Goal: Information Seeking & Learning: Learn about a topic

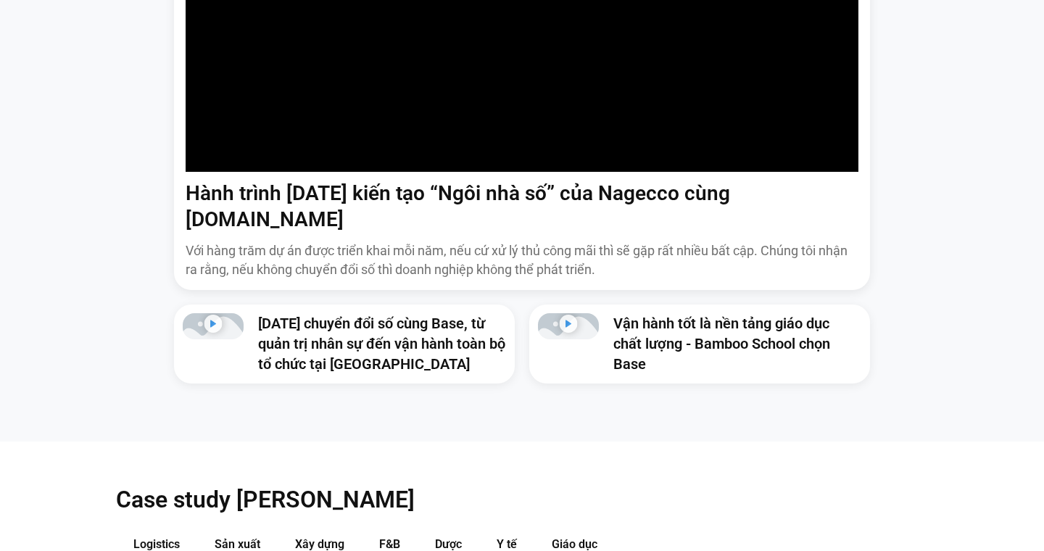
scroll to position [1310, 0]
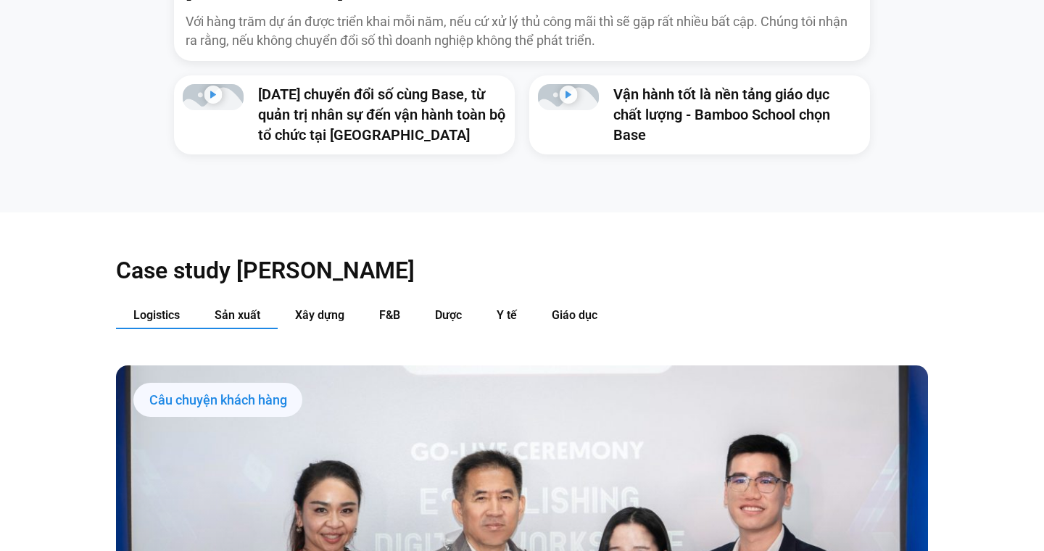
click at [215, 308] on span "Sản xuất" at bounding box center [238, 315] width 46 height 14
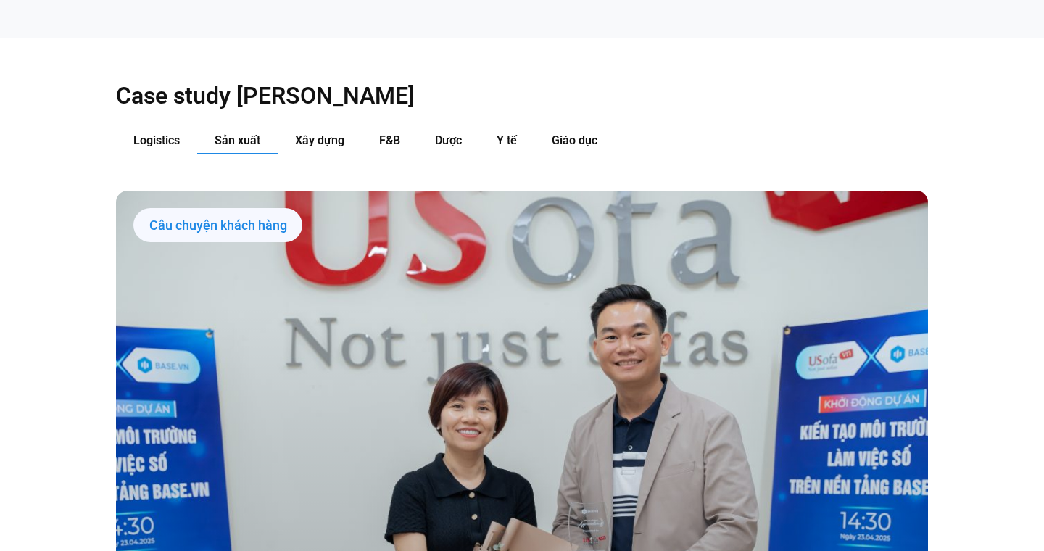
scroll to position [1486, 0]
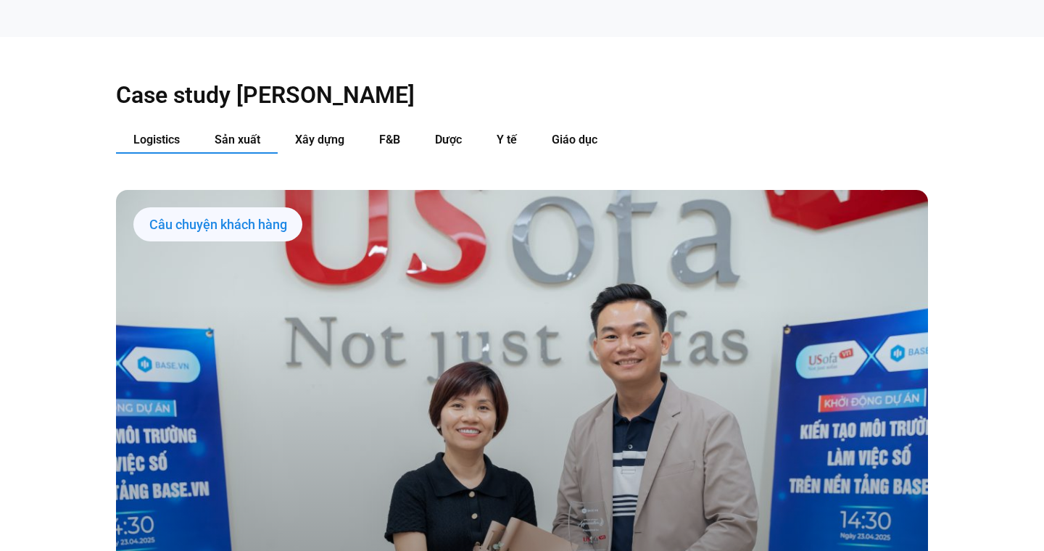
click at [164, 133] on span "Logistics" at bounding box center [156, 140] width 46 height 14
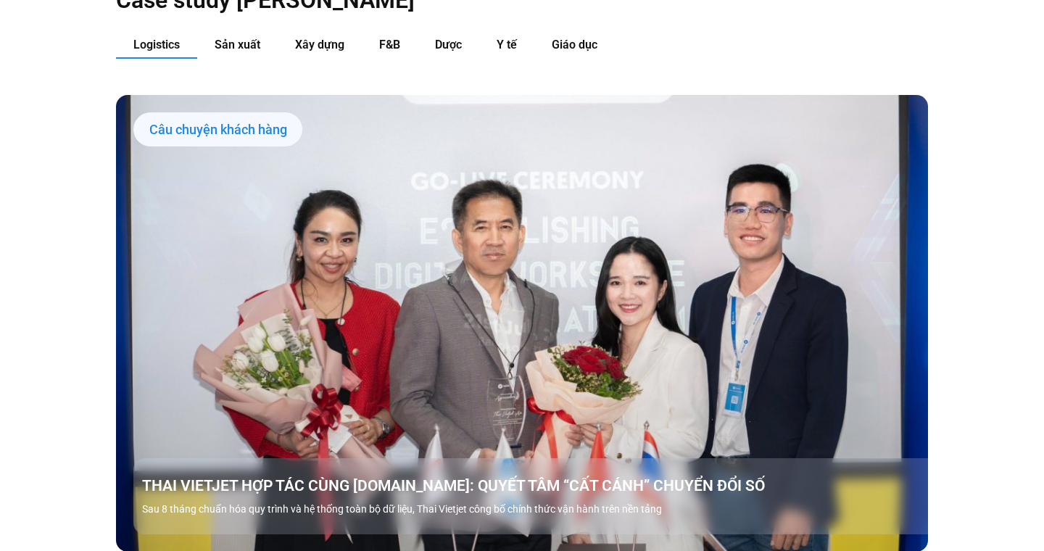
scroll to position [1338, 0]
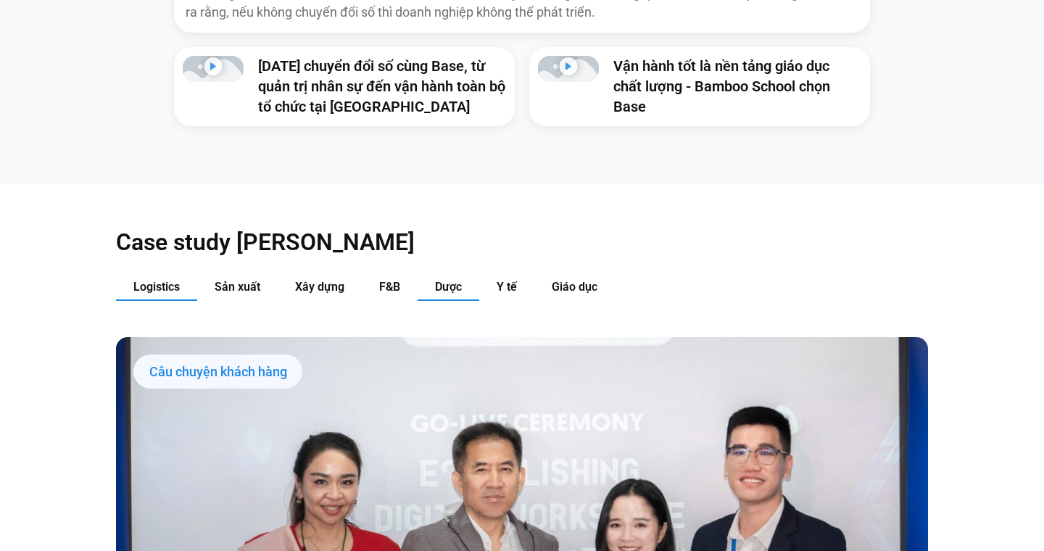
click at [458, 280] on span "Dược" at bounding box center [448, 287] width 27 height 14
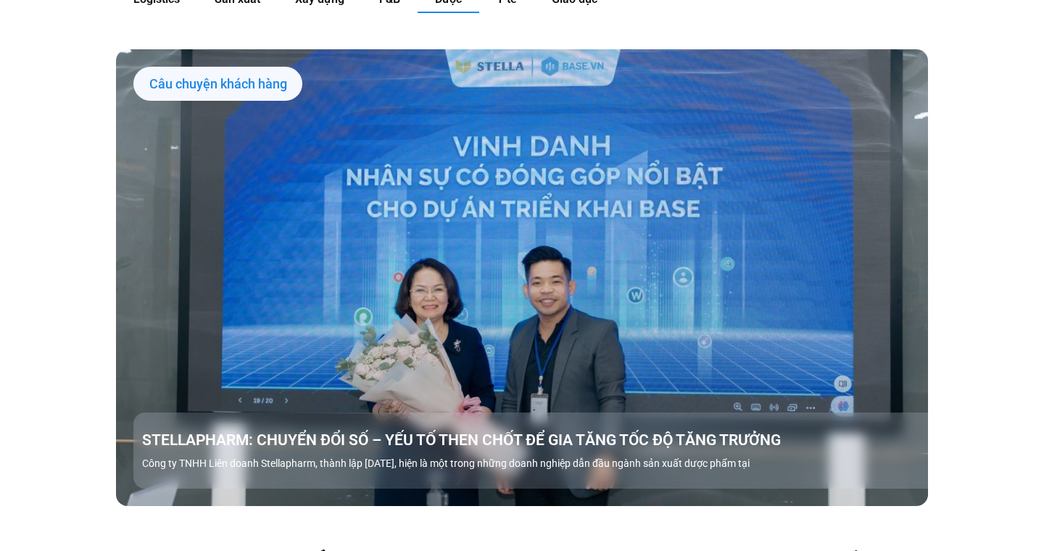
scroll to position [1494, 0]
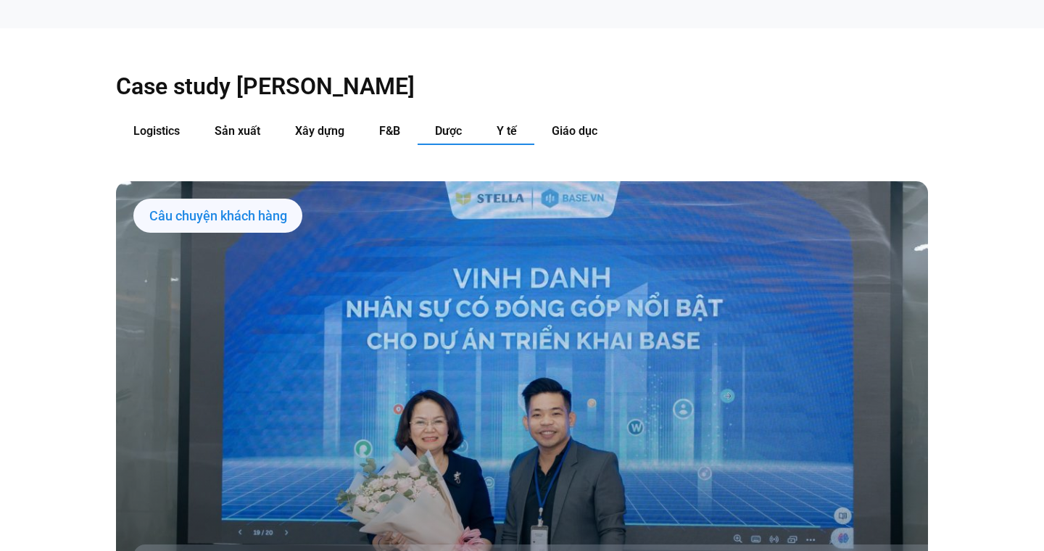
click at [516, 118] on button "Y tế" at bounding box center [506, 131] width 55 height 27
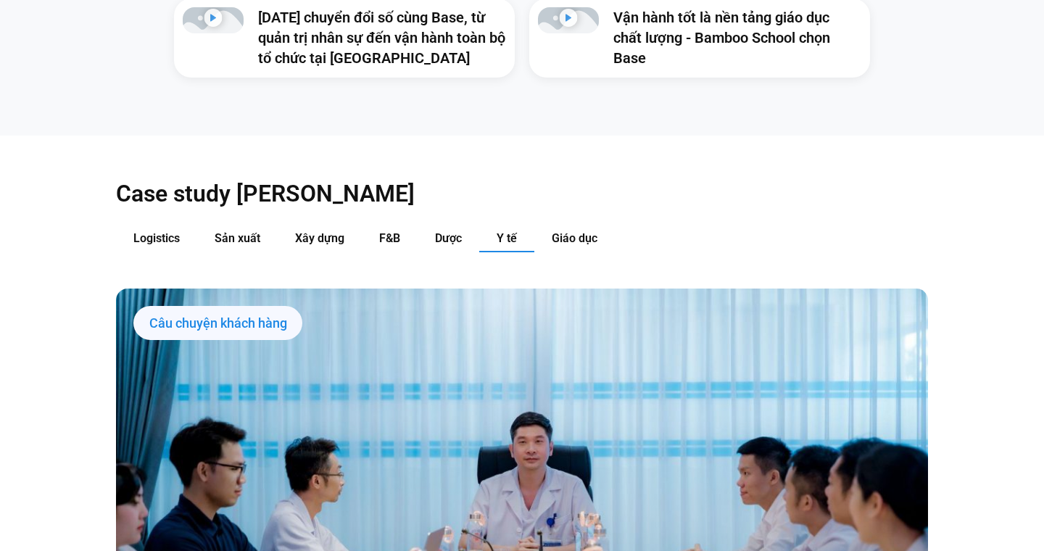
scroll to position [1350, 0]
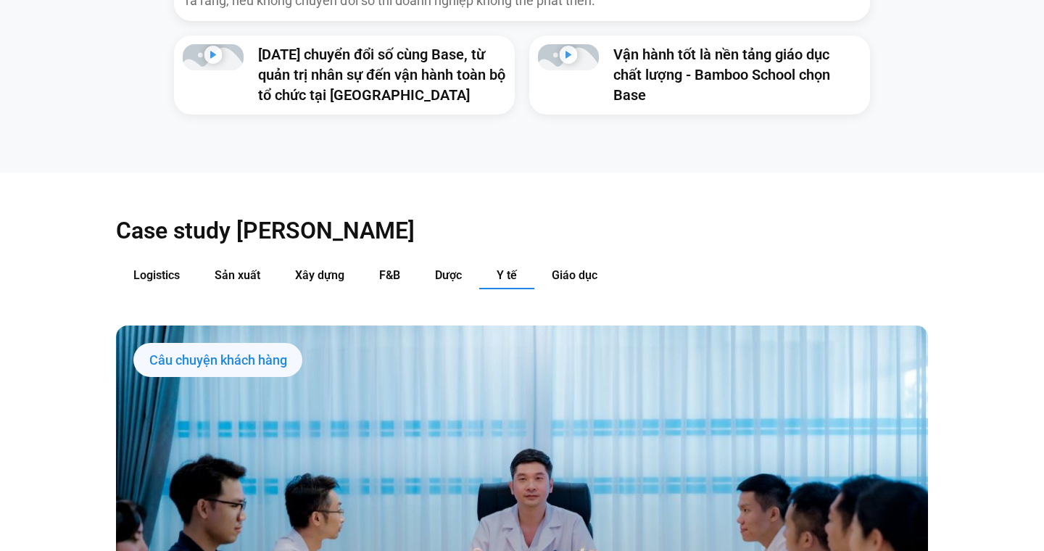
click at [570, 268] on span "Giáo dục" at bounding box center [574, 275] width 46 height 14
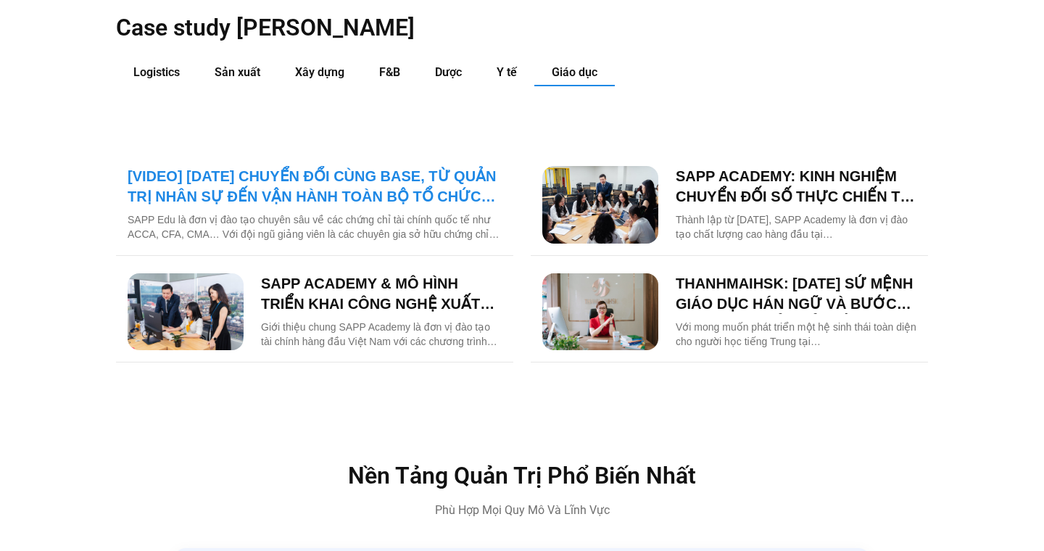
scroll to position [1471, 0]
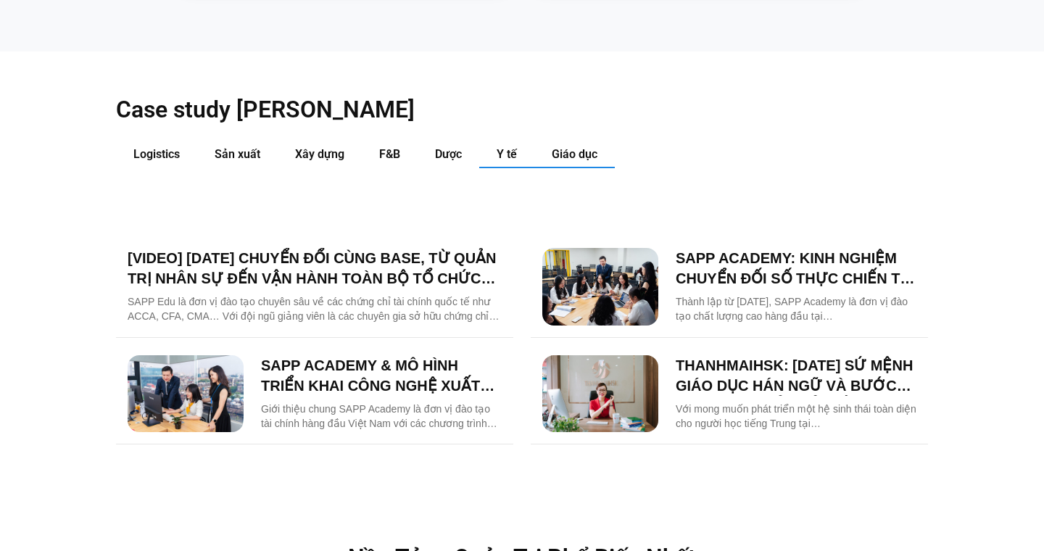
click at [496, 147] on span "Y tế" at bounding box center [506, 154] width 20 height 14
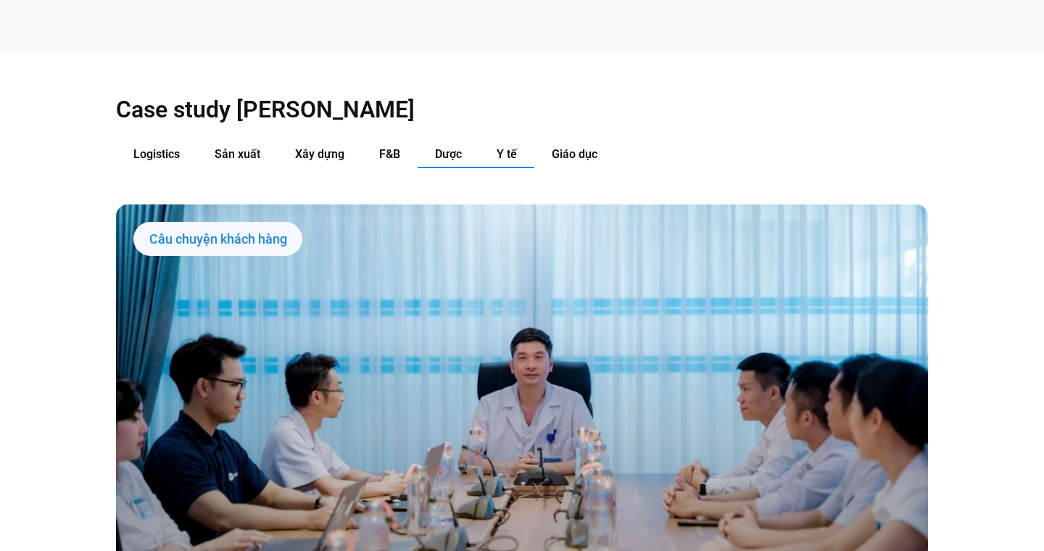
click at [441, 147] on span "Dược" at bounding box center [448, 154] width 27 height 14
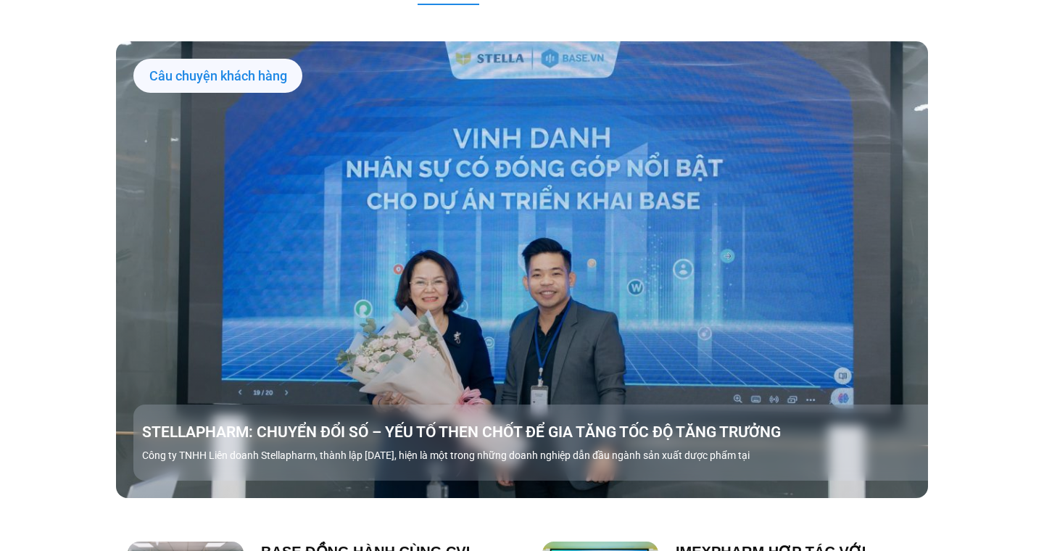
scroll to position [1486, 0]
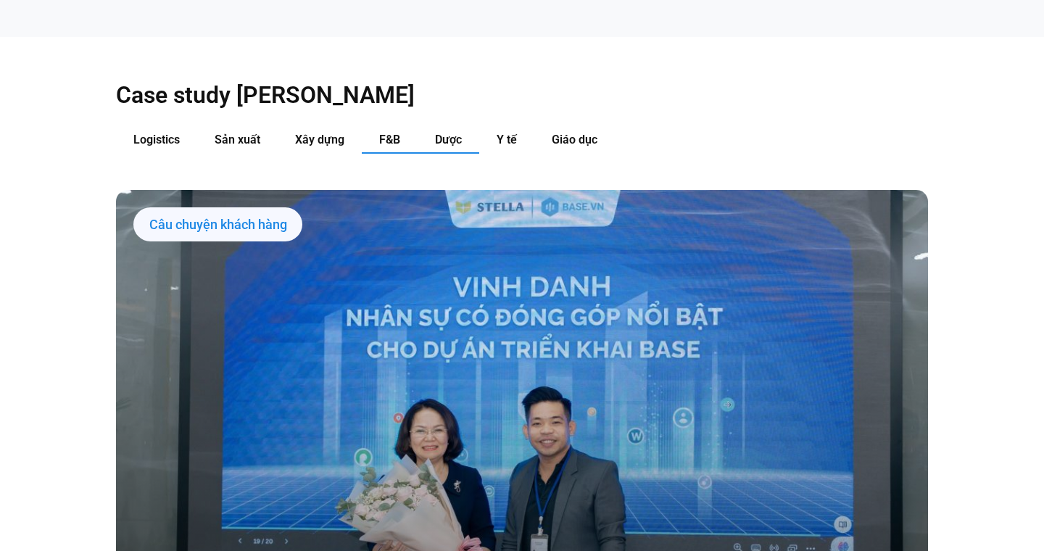
click at [386, 133] on span "F&B" at bounding box center [389, 140] width 21 height 14
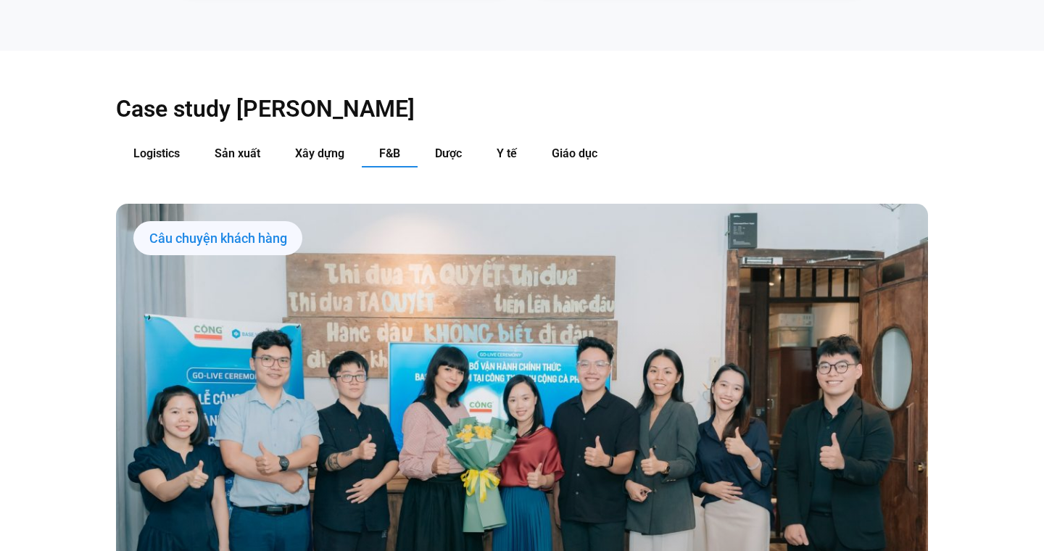
scroll to position [1467, 0]
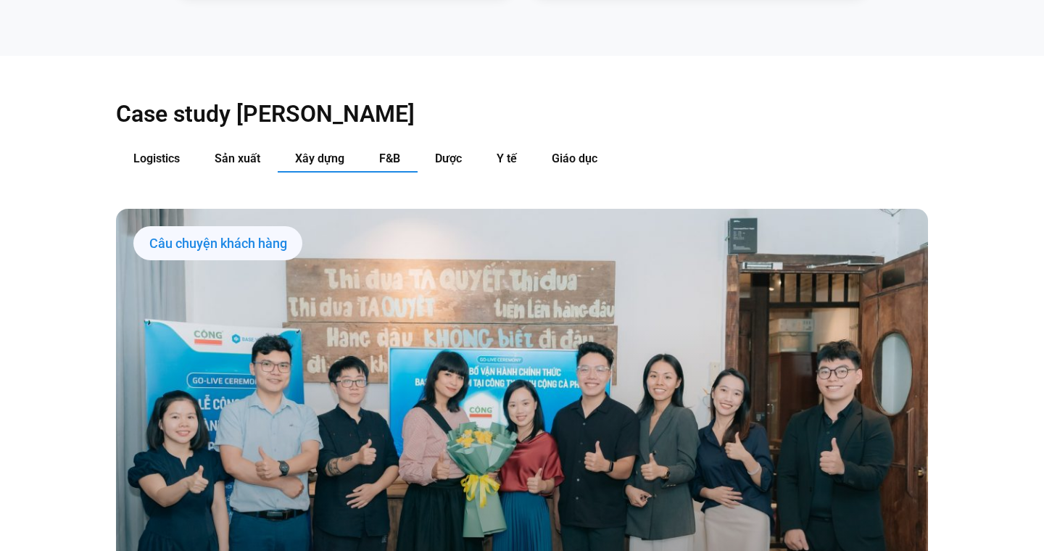
click at [315, 151] on span "Xây dựng" at bounding box center [319, 158] width 49 height 14
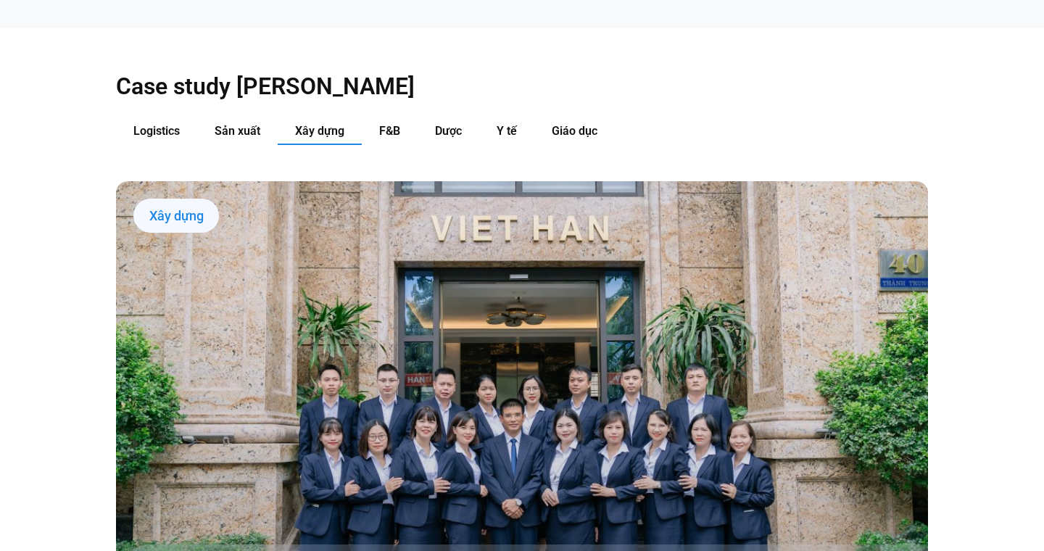
scroll to position [1465, 0]
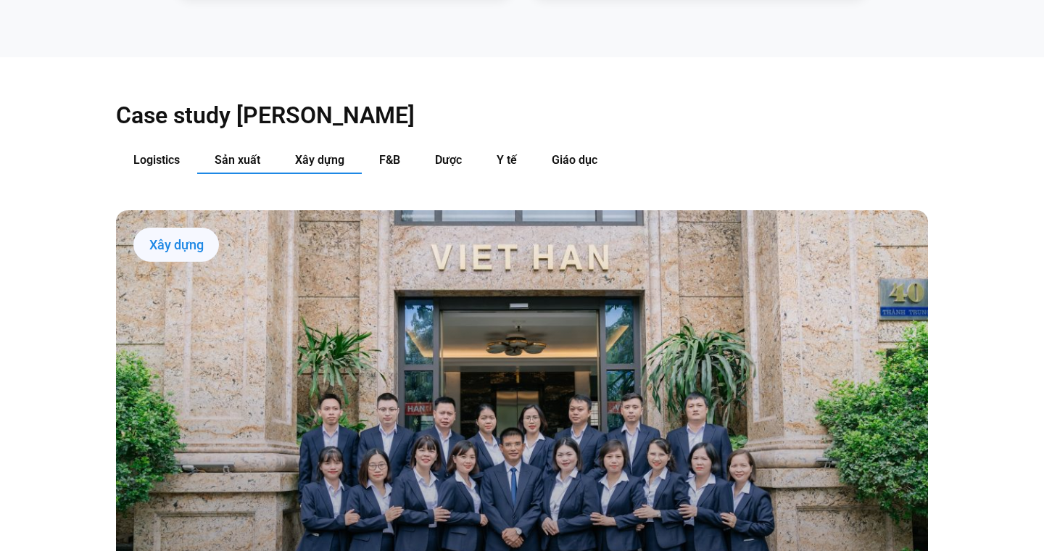
click at [261, 147] on button "Sản xuất" at bounding box center [237, 160] width 80 height 27
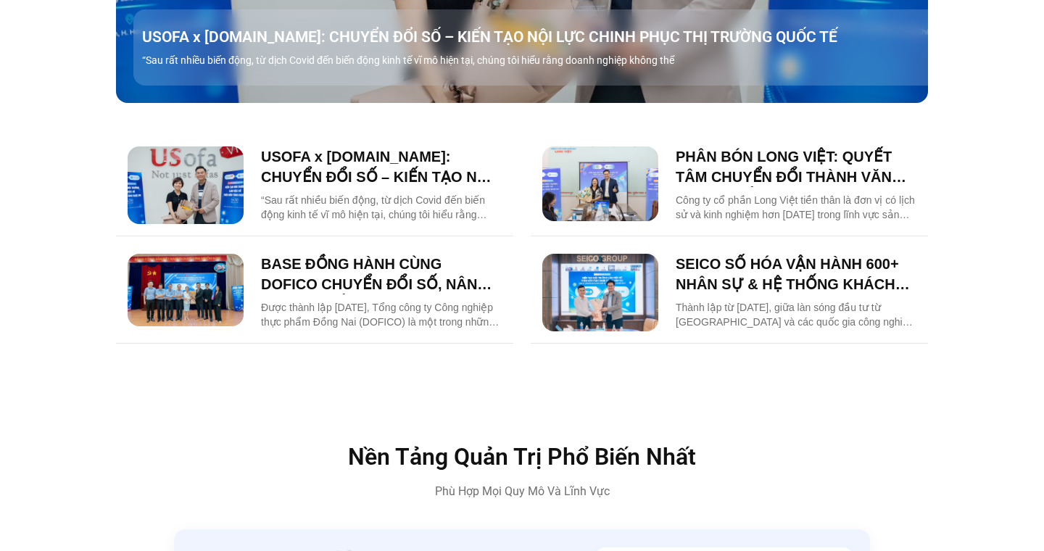
scroll to position [2028, 0]
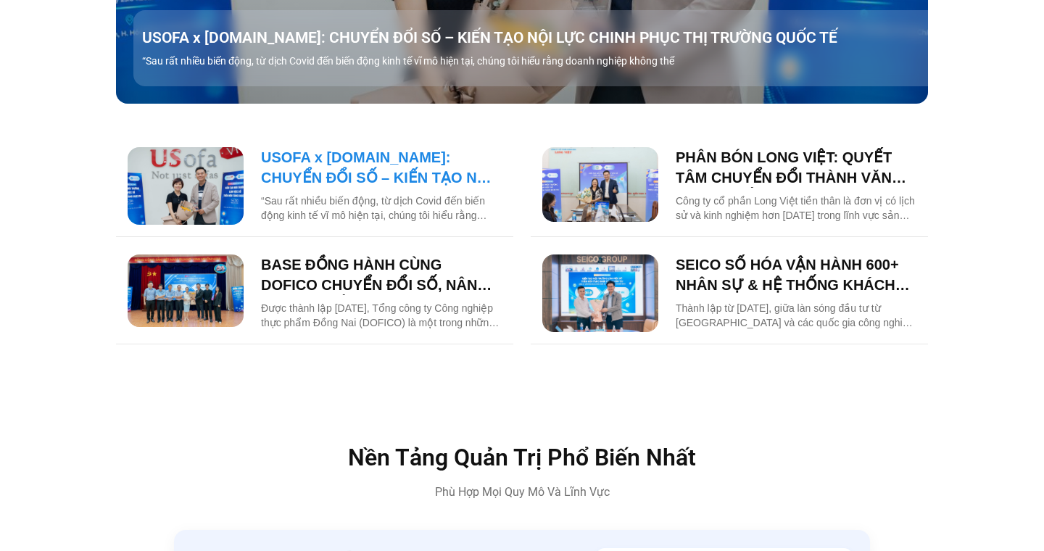
click at [362, 151] on link "USOFA x BASE.VN: CHUYỂN ĐỔI SỐ – KIẾN TẠO NỘI LỰC CHINH PHỤC THỊ TRƯỜNG QUỐC TẾ" at bounding box center [381, 167] width 241 height 41
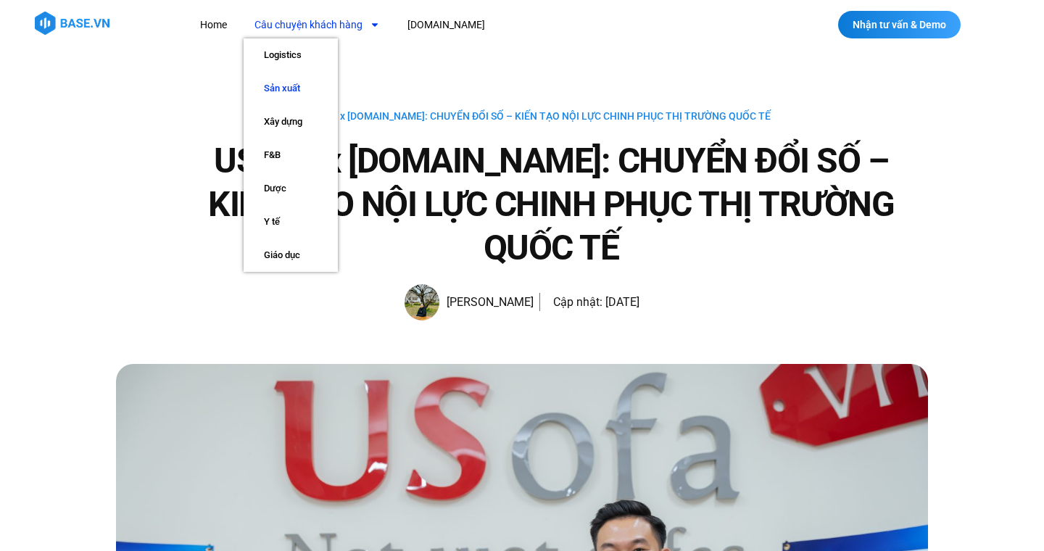
click at [296, 86] on link "Sản xuất" at bounding box center [290, 88] width 94 height 33
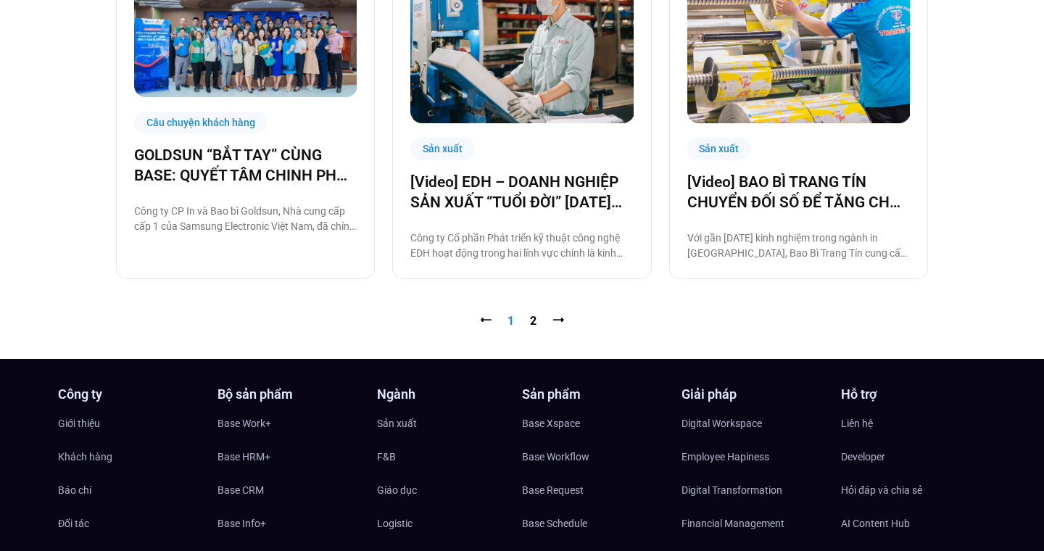
scroll to position [1536, 0]
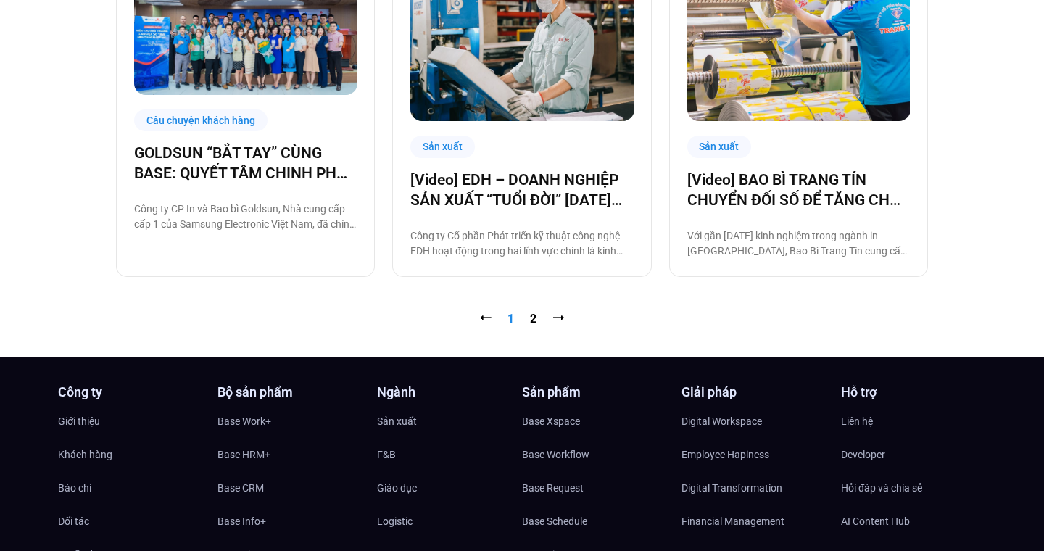
click at [525, 316] on nav "⭠ Trang 1 Trang 2 ⭢" at bounding box center [522, 318] width 812 height 17
click at [535, 318] on link "Trang 2" at bounding box center [533, 319] width 7 height 14
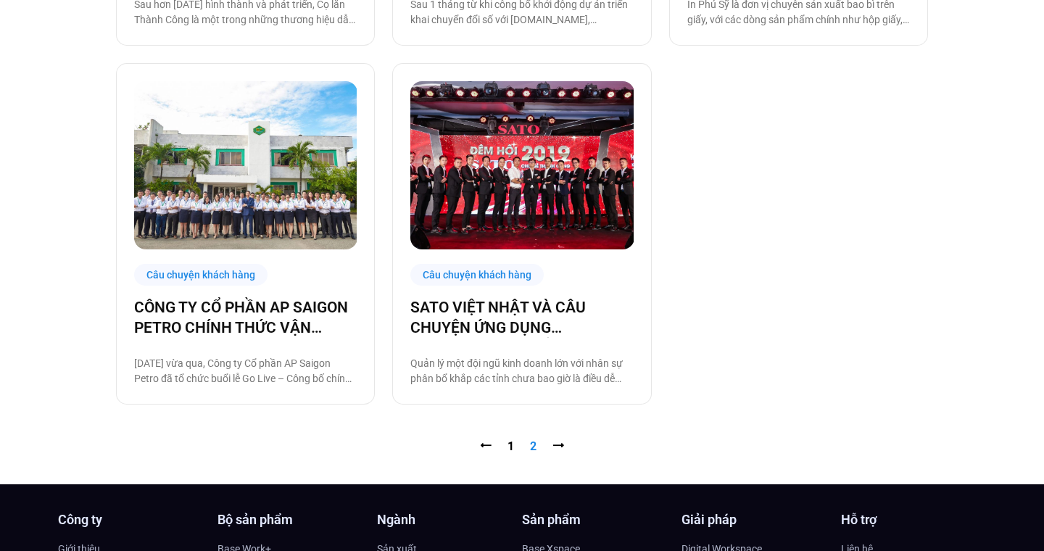
scroll to position [1073, 0]
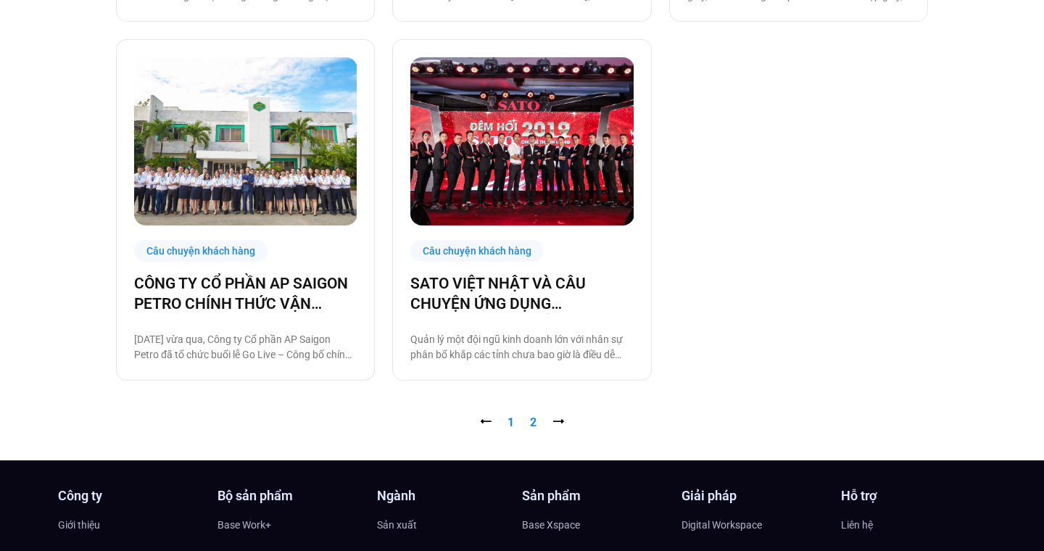
click at [511, 417] on link "Trang 1" at bounding box center [510, 422] width 7 height 14
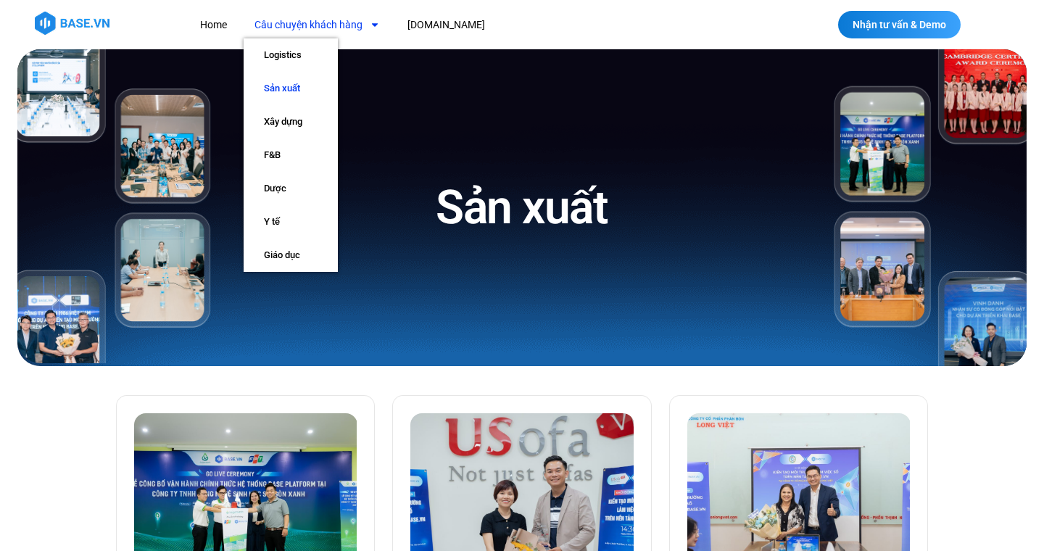
click at [315, 21] on link "Câu chuyện khách hàng" at bounding box center [316, 25] width 147 height 27
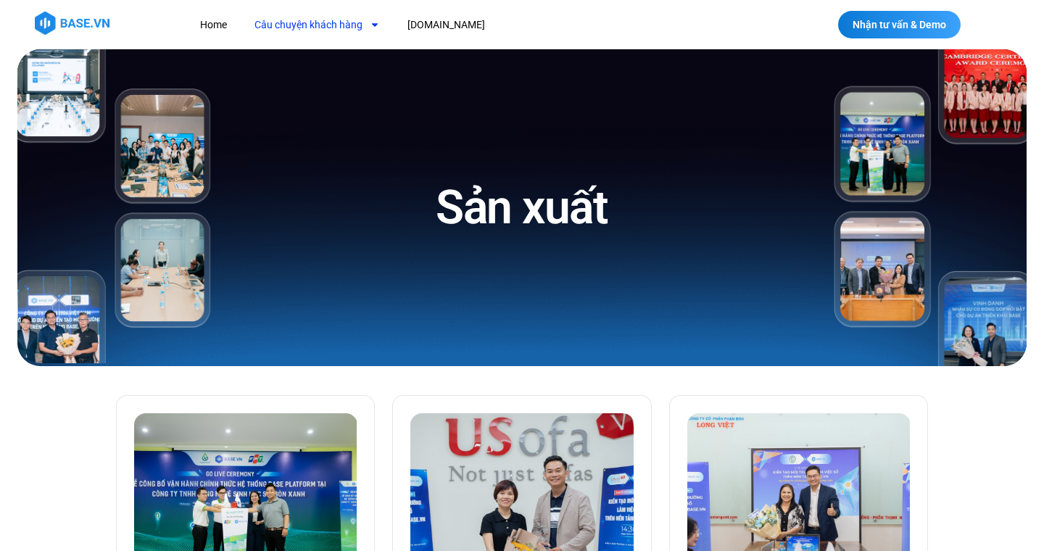
click at [315, 21] on link "Câu chuyện khách hàng" at bounding box center [316, 25] width 147 height 27
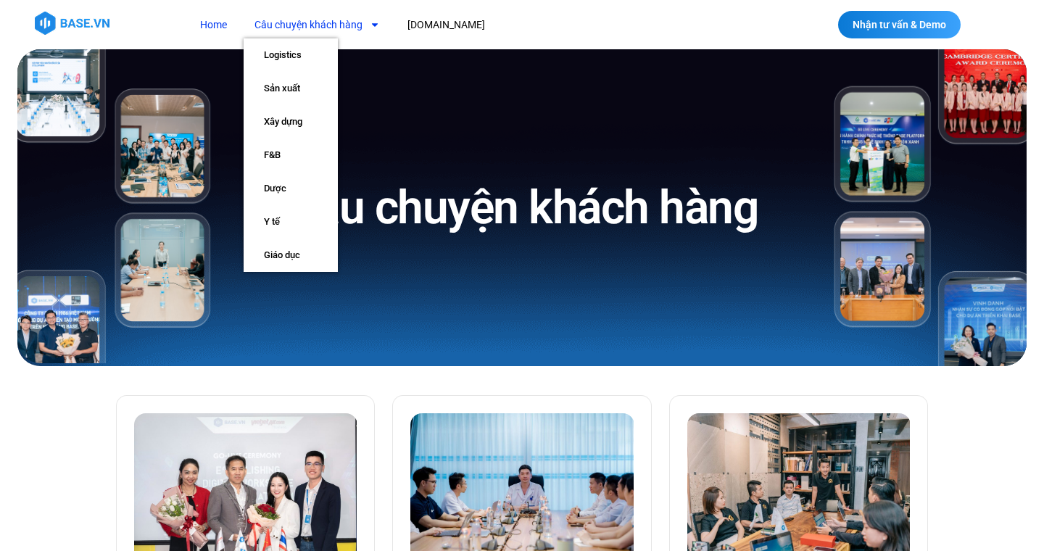
click at [211, 33] on link "Home" at bounding box center [213, 25] width 49 height 27
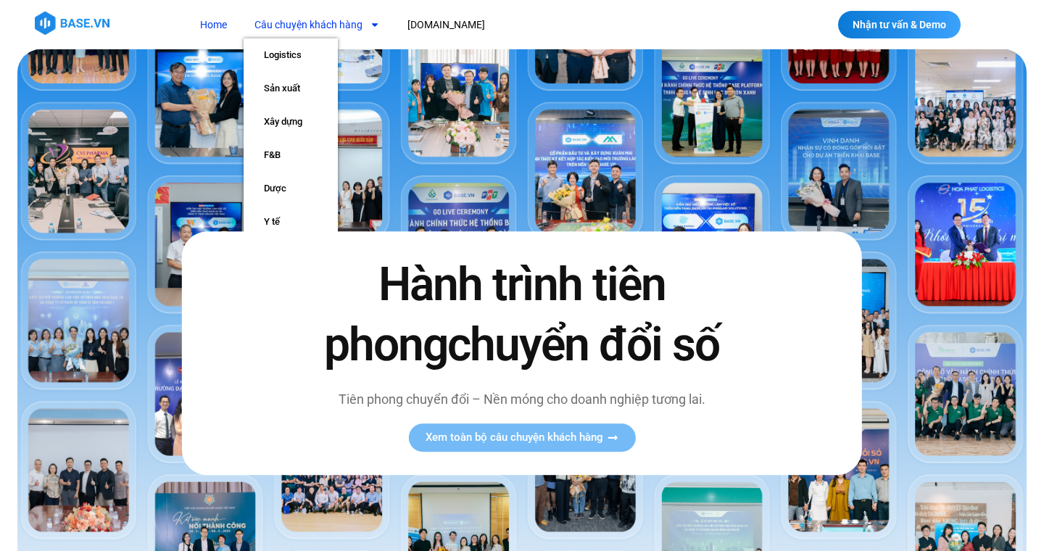
click at [352, 22] on link "Câu chuyện khách hàng" at bounding box center [316, 25] width 147 height 27
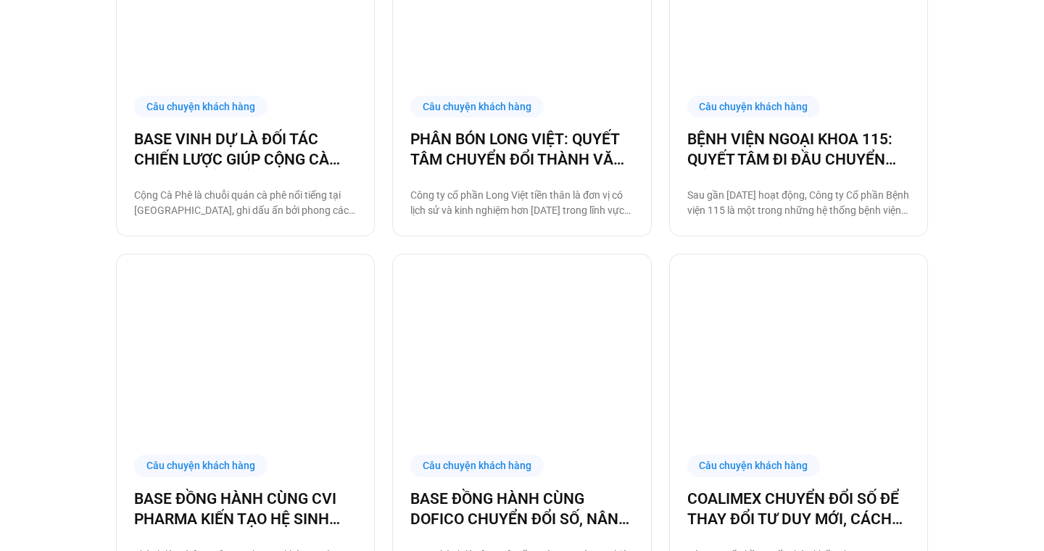
scroll to position [1446, 0]
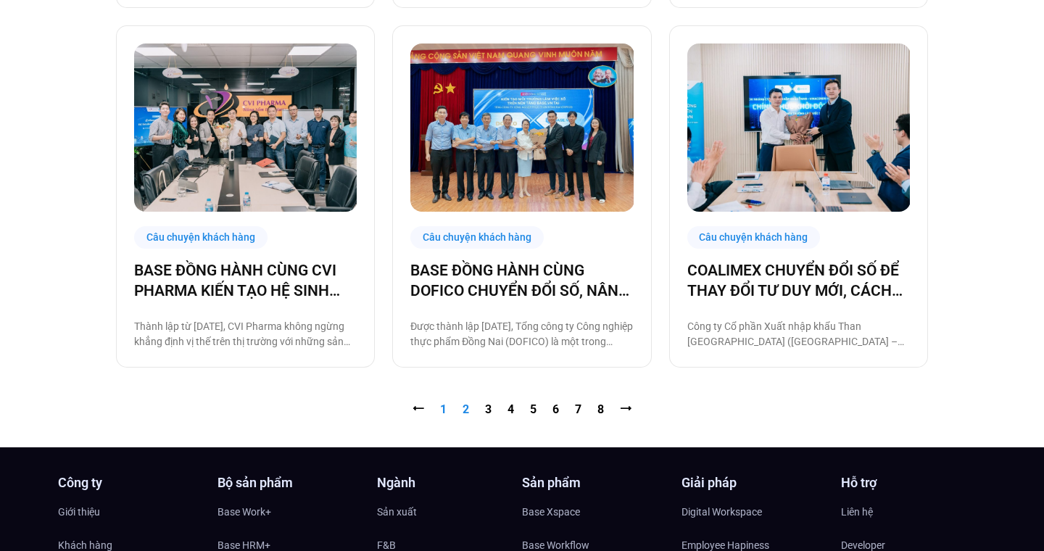
click at [462, 412] on link "Trang 2" at bounding box center [465, 409] width 7 height 14
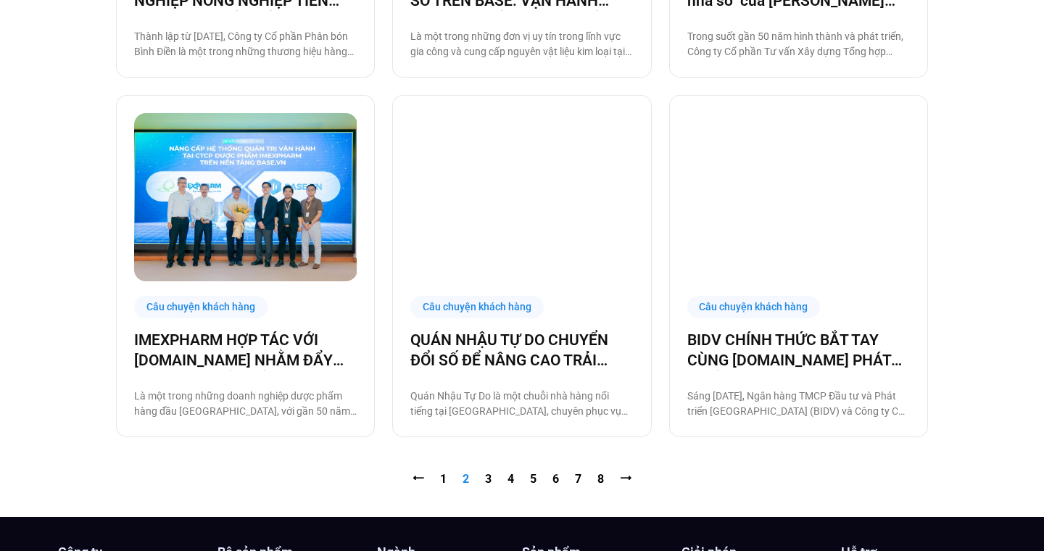
scroll to position [1519, 0]
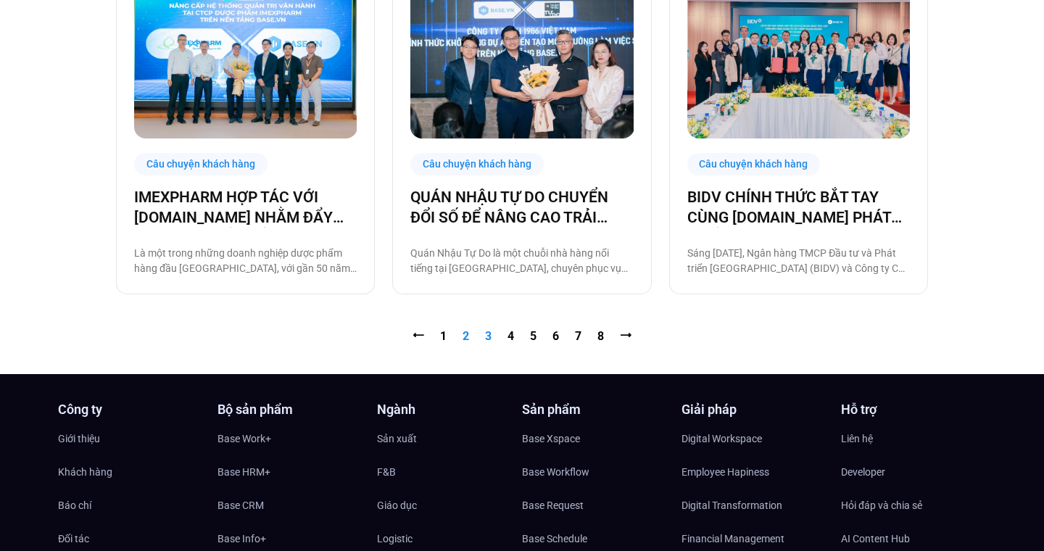
click at [489, 338] on link "Trang 3" at bounding box center [488, 336] width 7 height 14
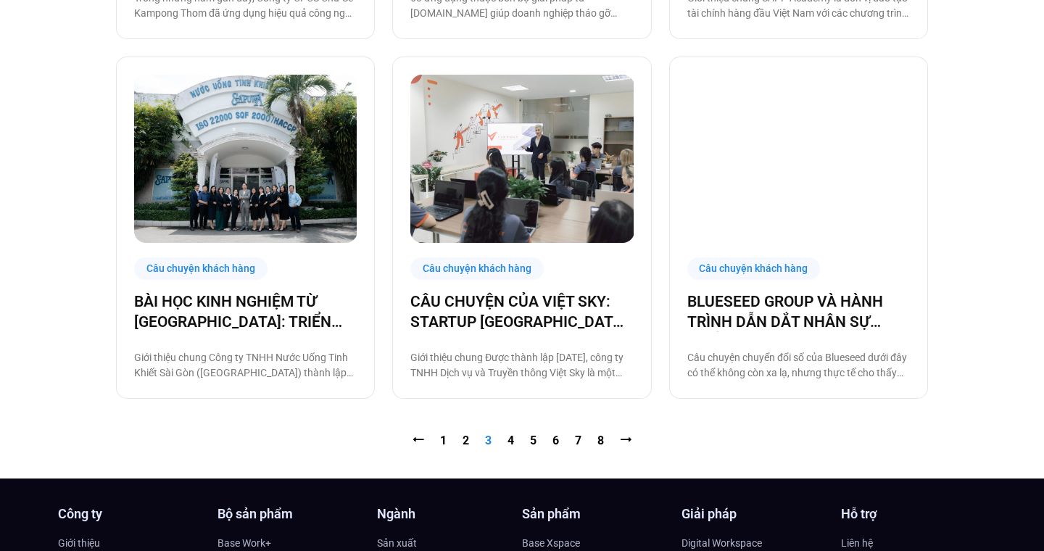
scroll to position [1415, 0]
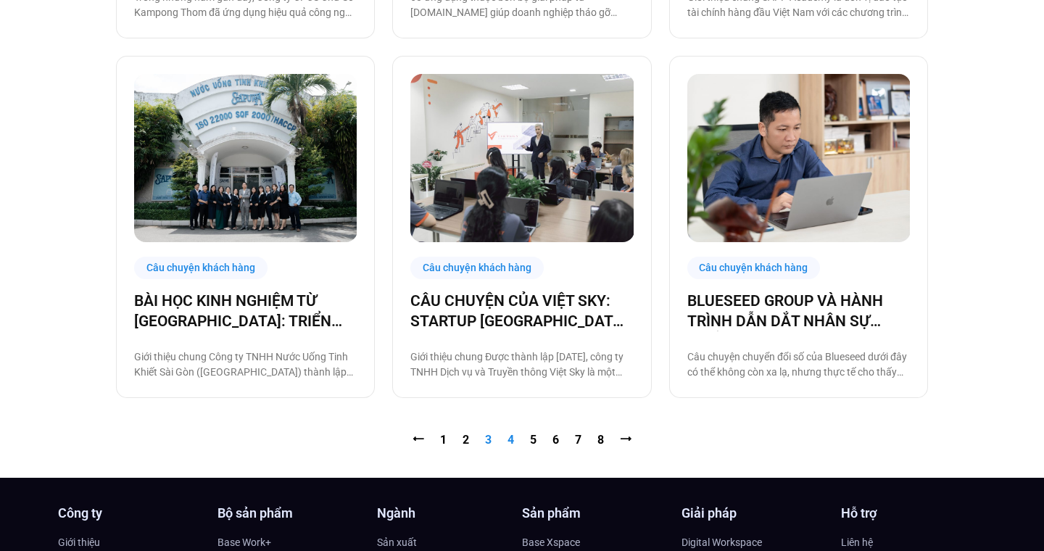
click at [507, 441] on link "Trang 4" at bounding box center [510, 440] width 7 height 14
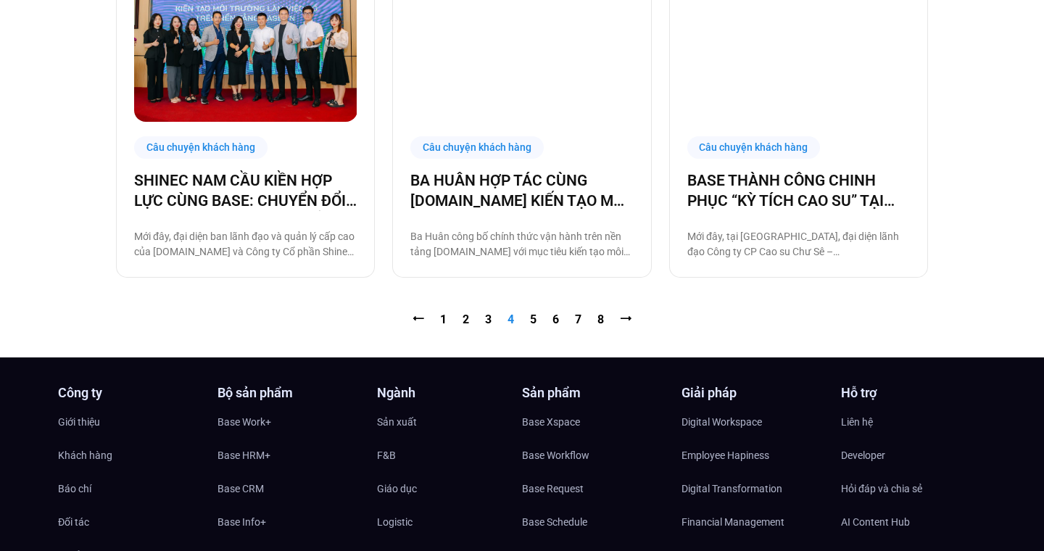
scroll to position [1549, 0]
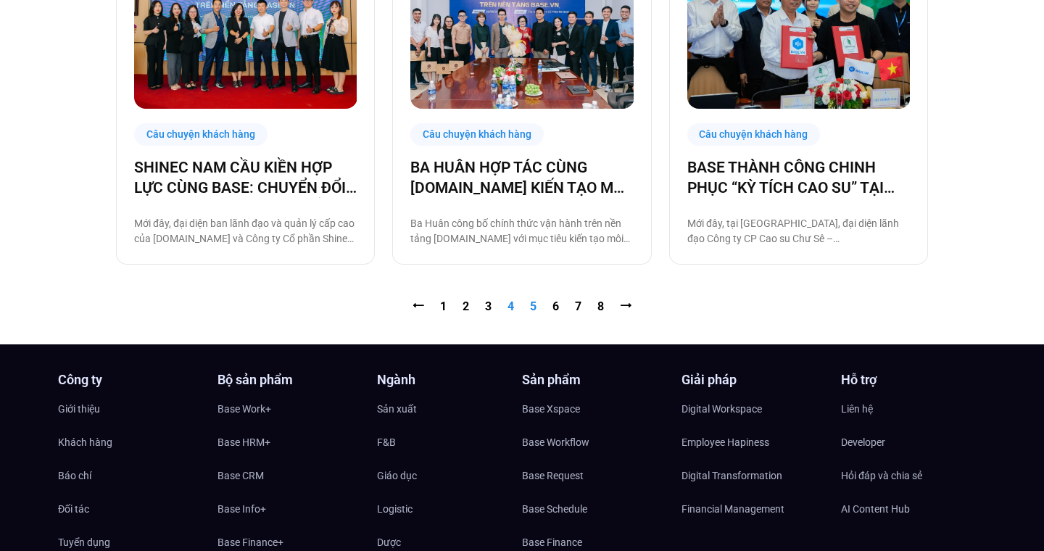
click at [532, 307] on link "Trang 5" at bounding box center [533, 306] width 7 height 14
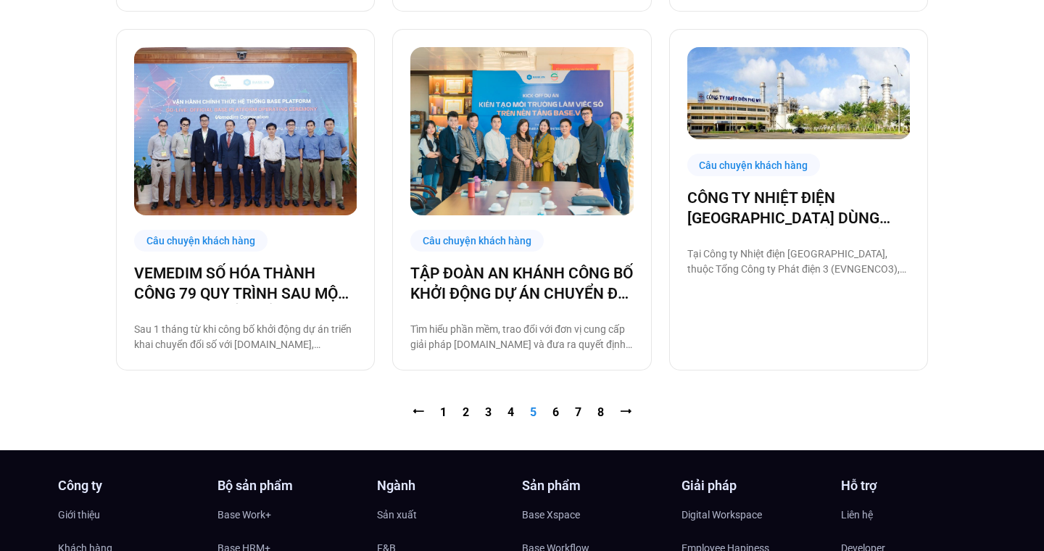
scroll to position [1473, 0]
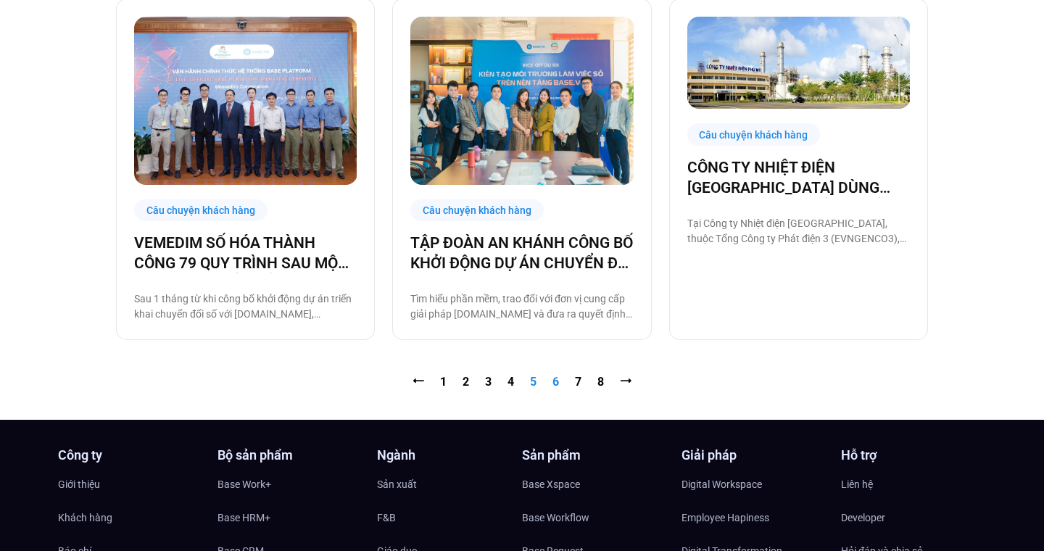
click at [555, 382] on link "Trang 6" at bounding box center [555, 382] width 7 height 14
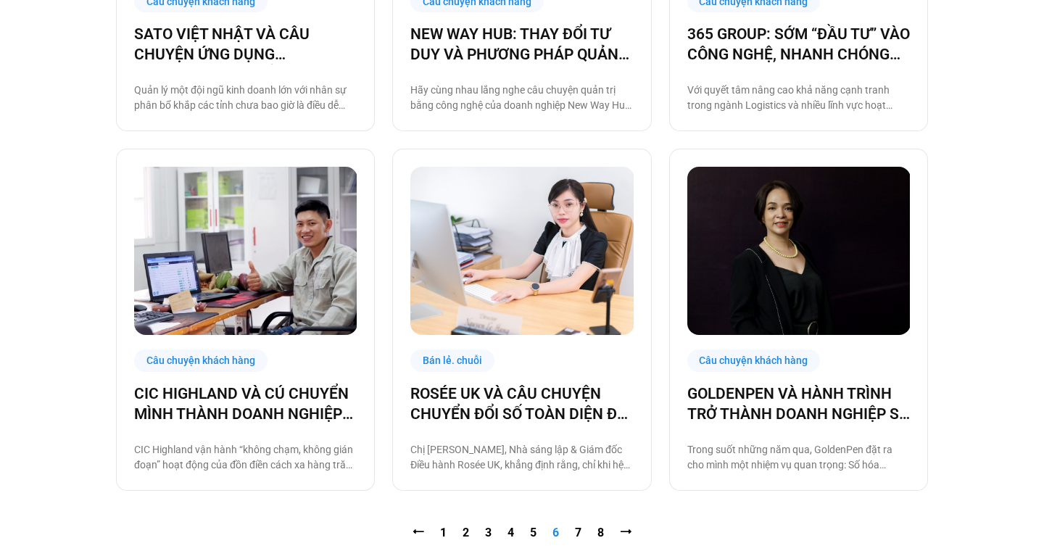
scroll to position [1418, 0]
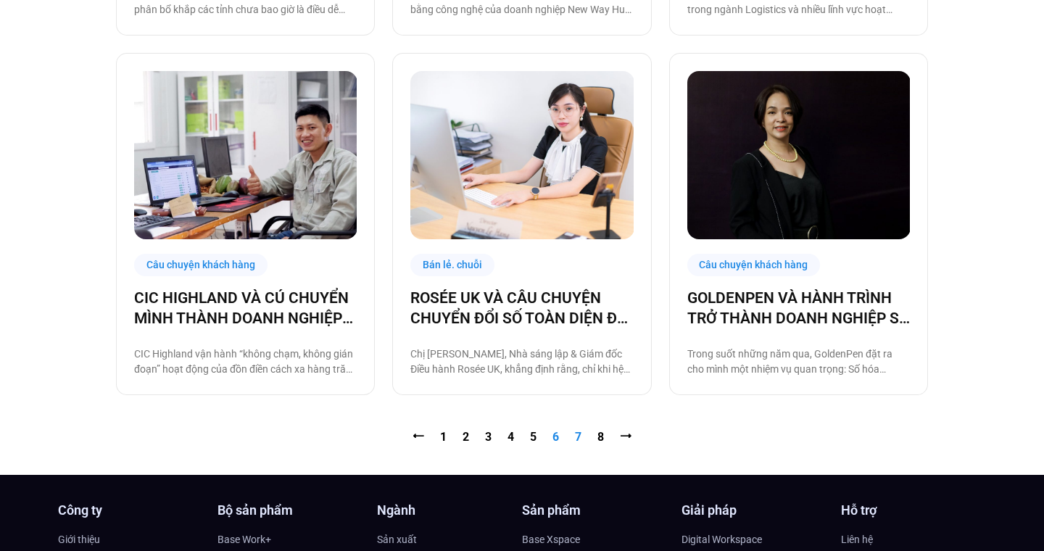
click at [575, 434] on link "Trang 7" at bounding box center [578, 437] width 7 height 14
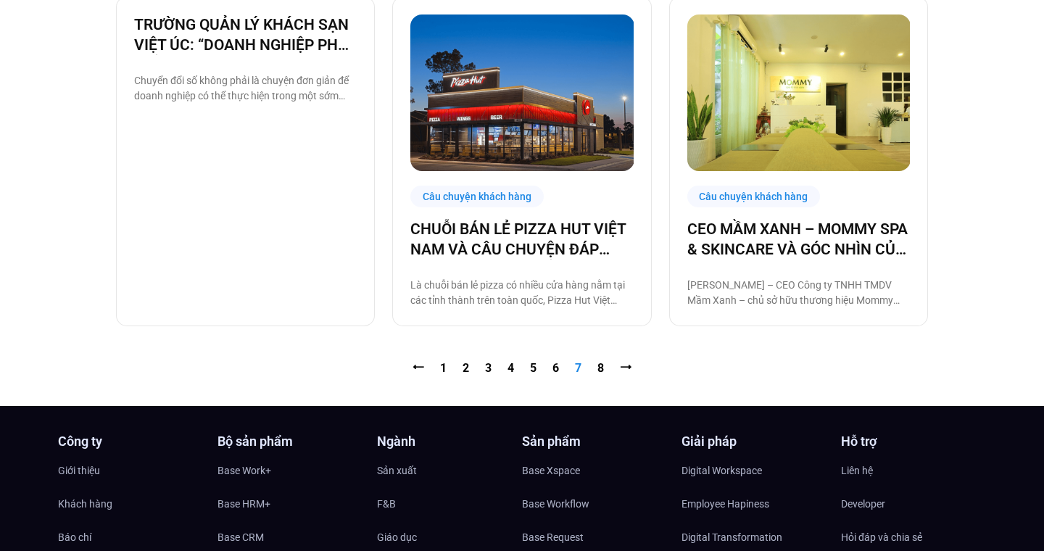
scroll to position [1475, 0]
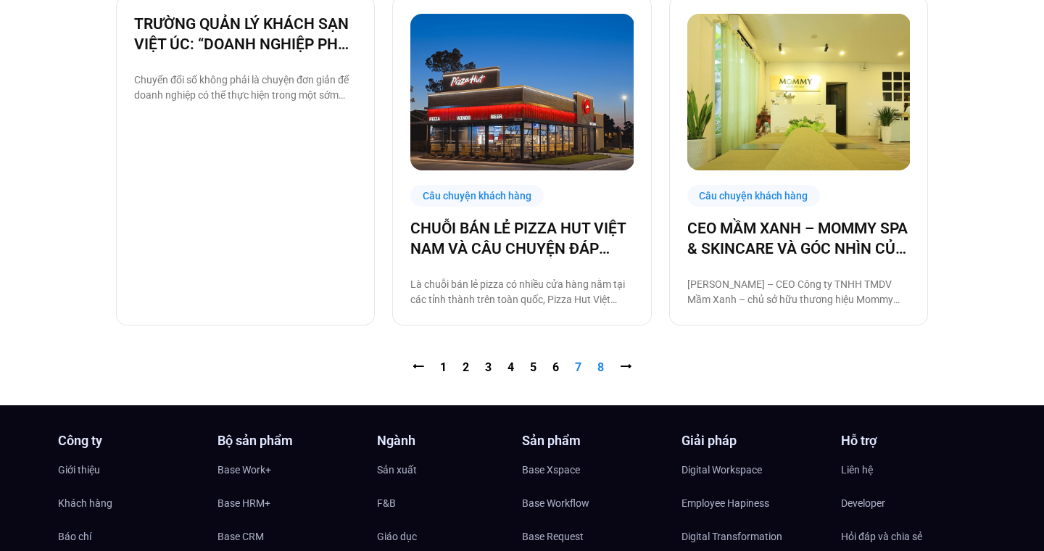
click at [597, 366] on link "Trang 8" at bounding box center [600, 367] width 7 height 14
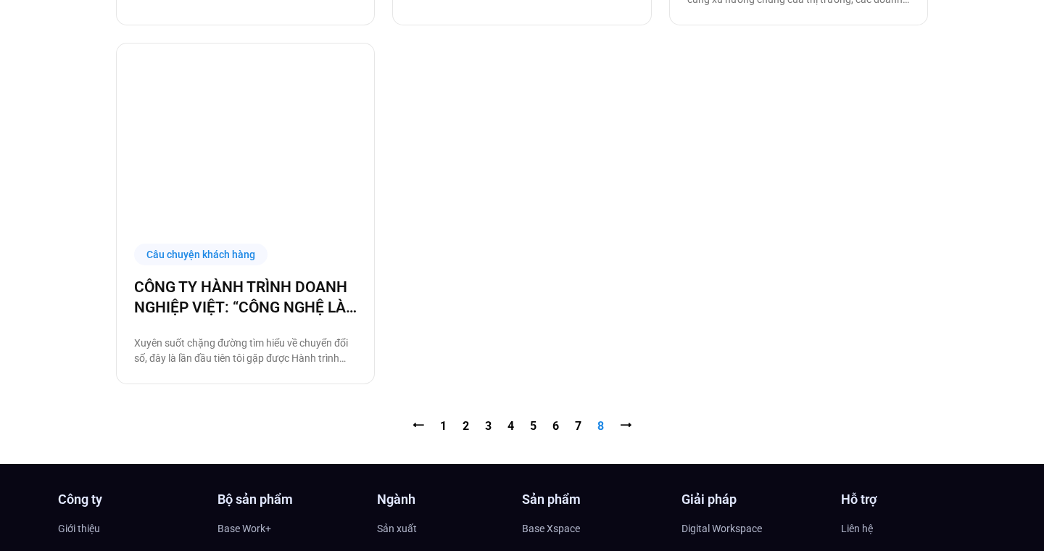
scroll to position [712, 0]
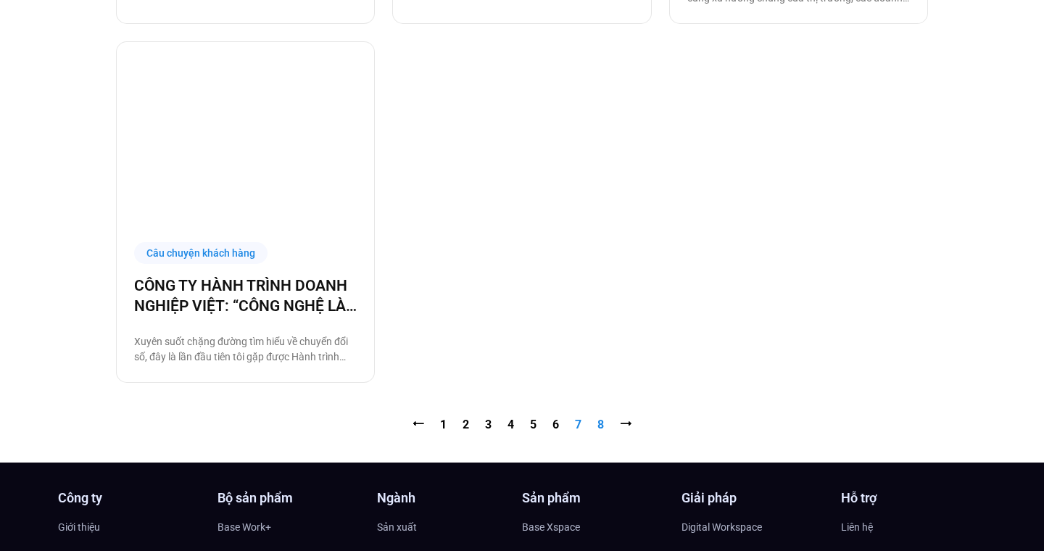
click at [581, 424] on link "Trang 7" at bounding box center [578, 424] width 7 height 14
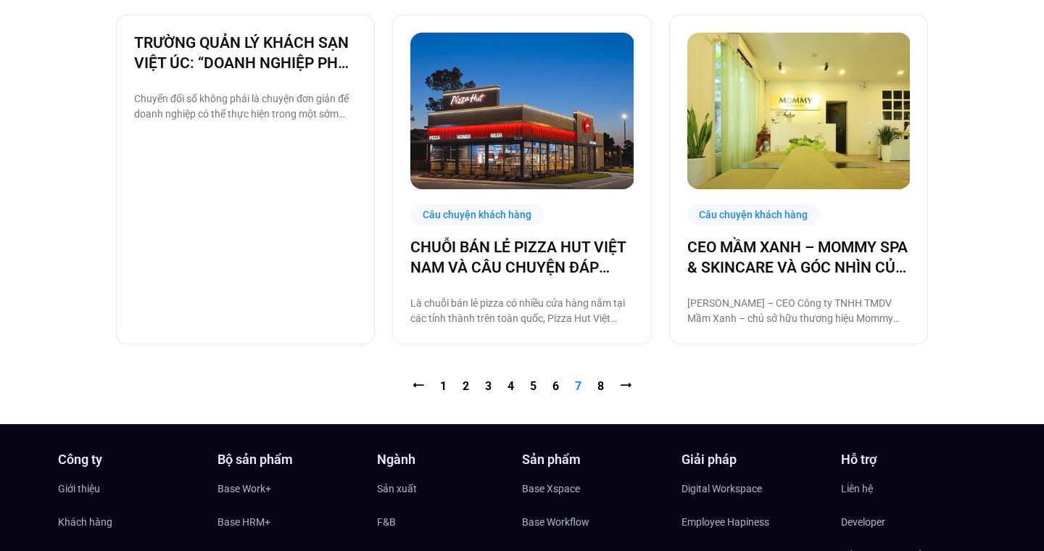
scroll to position [1462, 0]
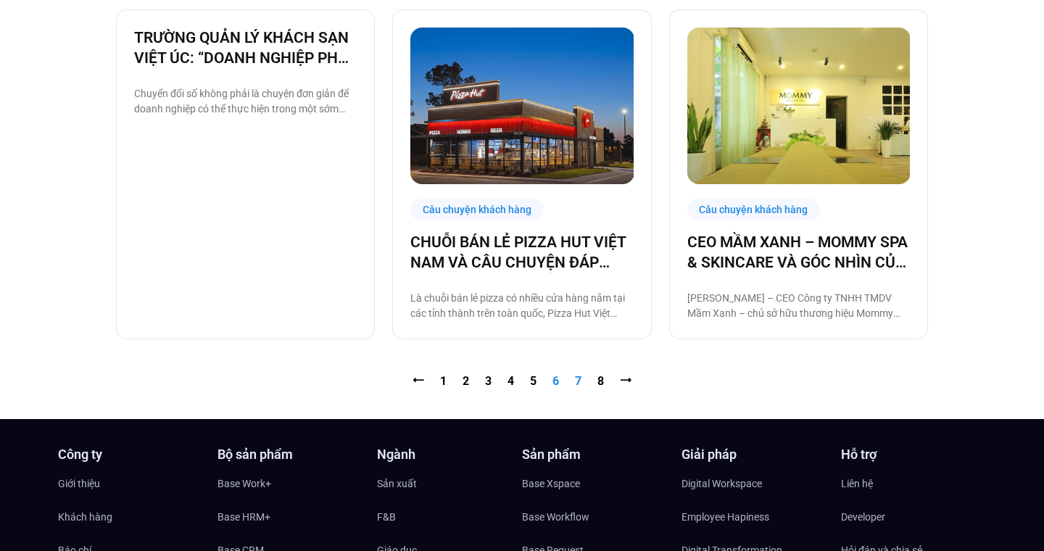
click at [554, 383] on link "Trang 6" at bounding box center [555, 381] width 7 height 14
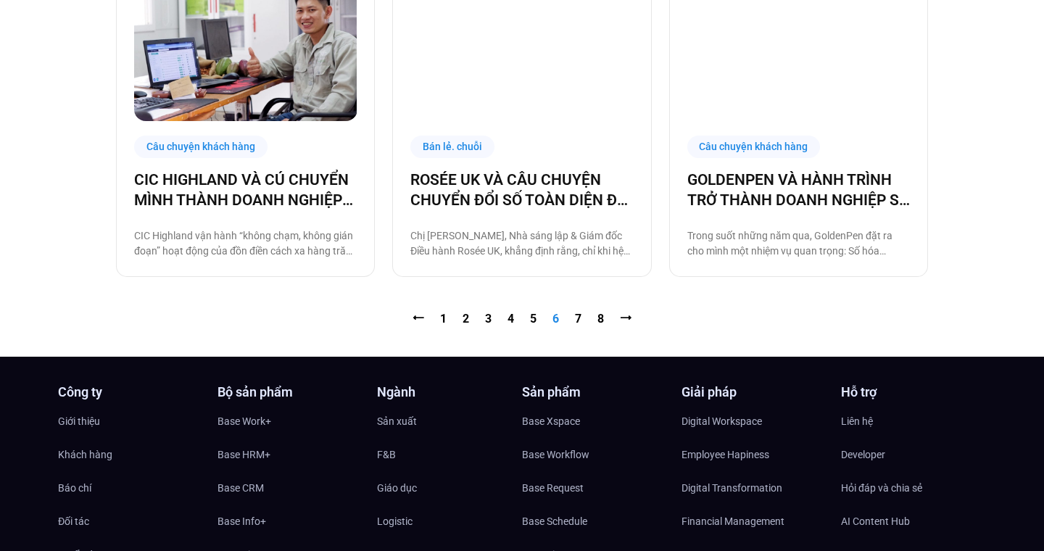
scroll to position [1597, 0]
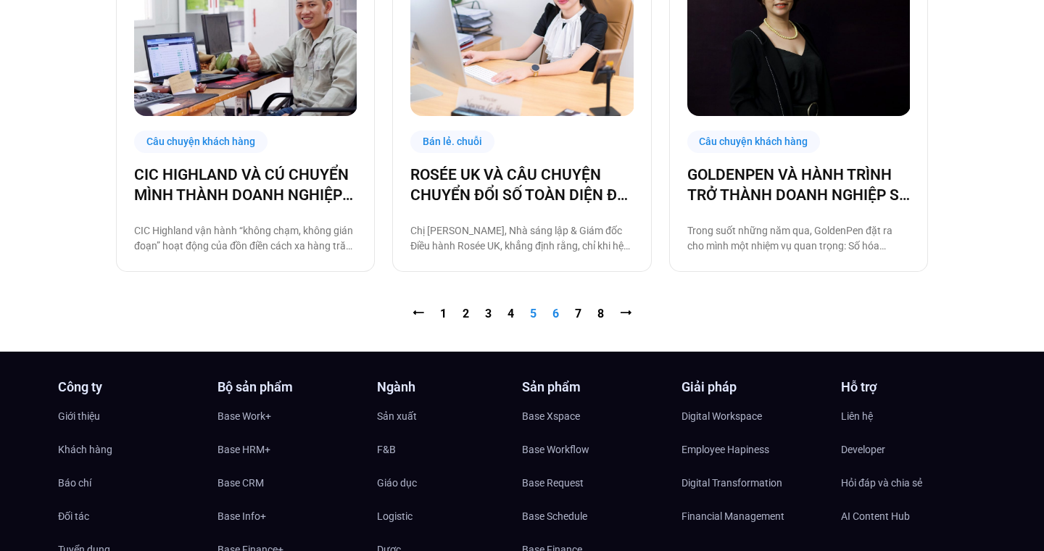
click at [532, 307] on link "Trang 5" at bounding box center [533, 314] width 7 height 14
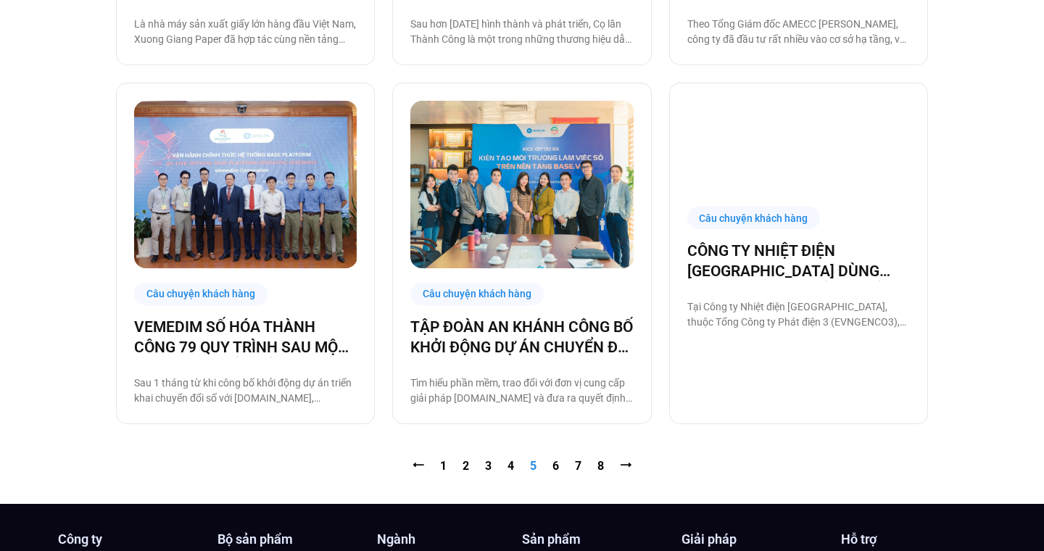
scroll to position [1446, 0]
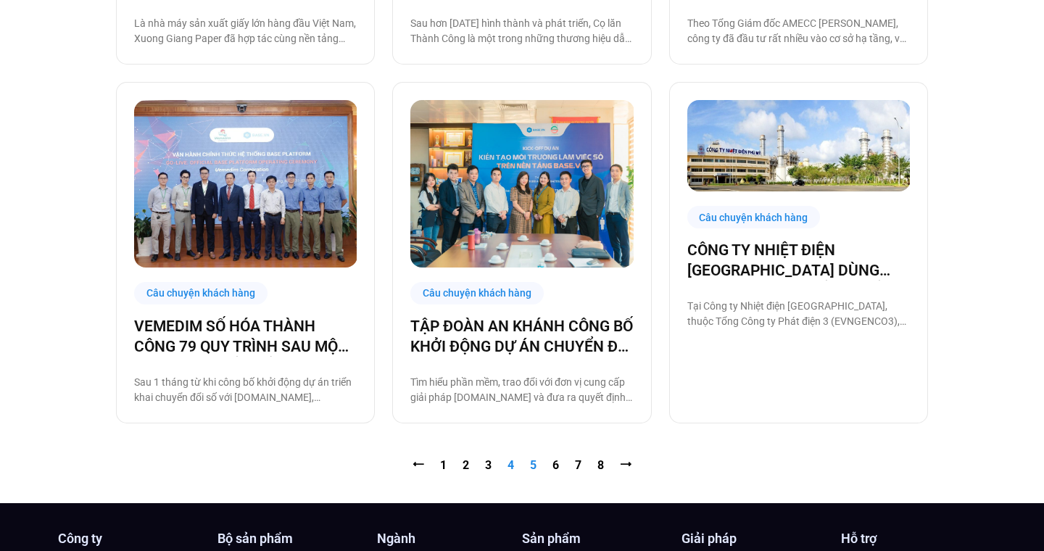
click at [507, 458] on link "Trang 4" at bounding box center [510, 465] width 7 height 14
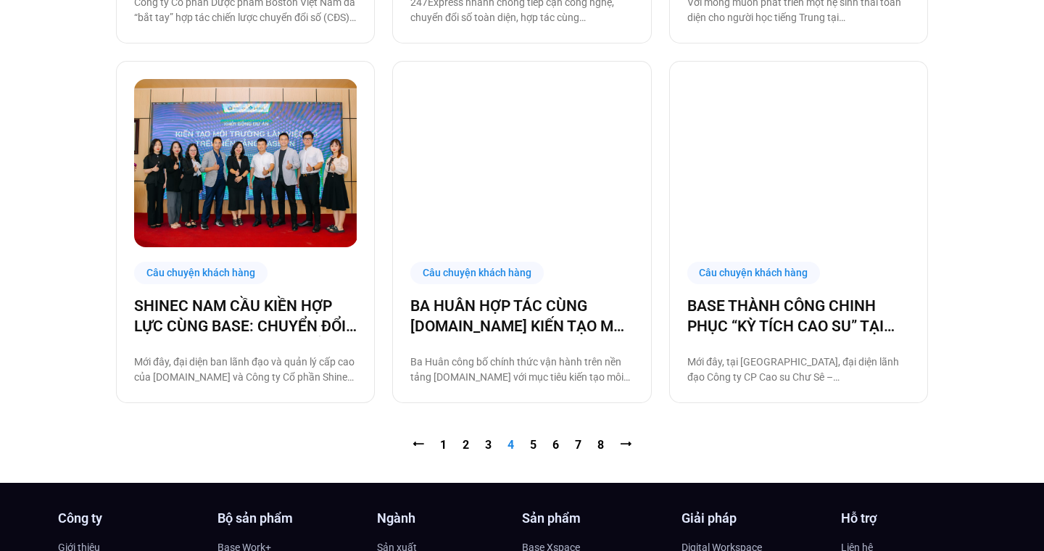
scroll to position [1412, 0]
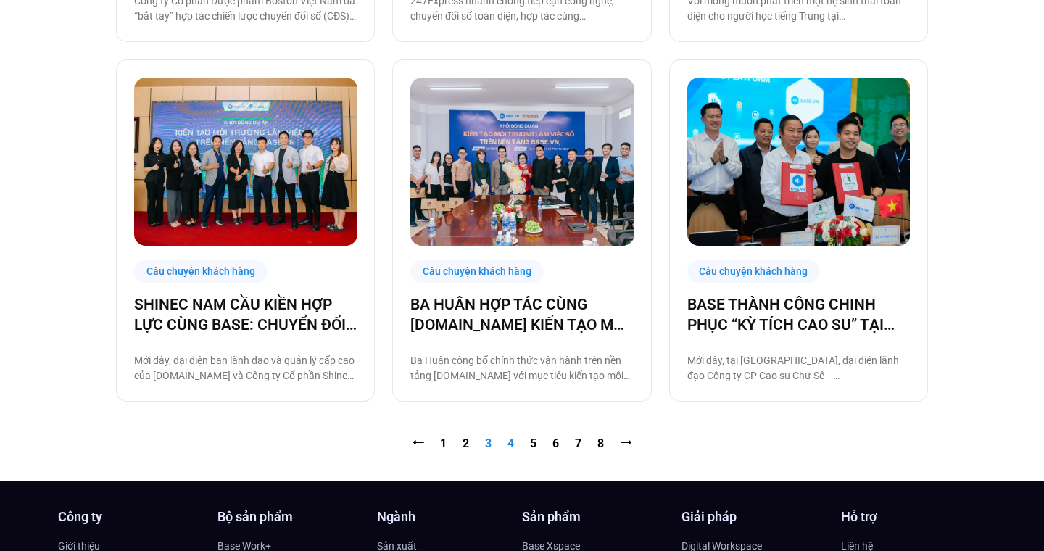
click at [491, 441] on link "Trang 3" at bounding box center [488, 443] width 7 height 14
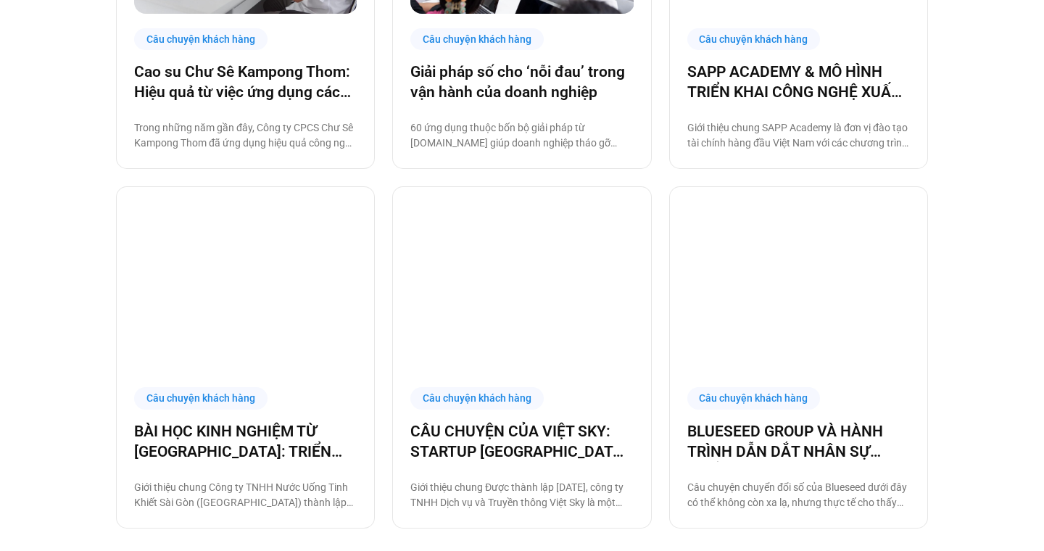
scroll to position [1329, 0]
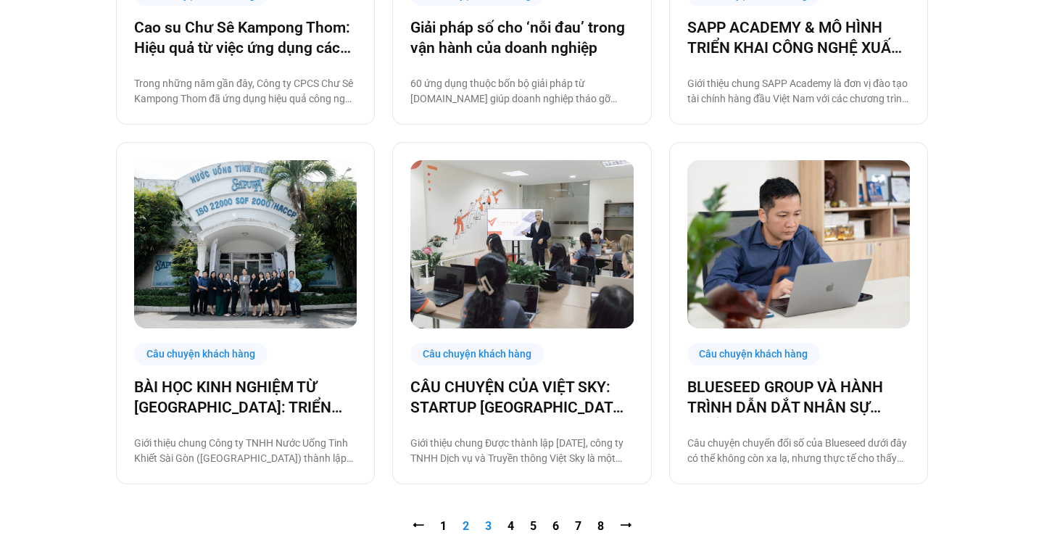
click at [463, 530] on link "Trang 2" at bounding box center [465, 526] width 7 height 14
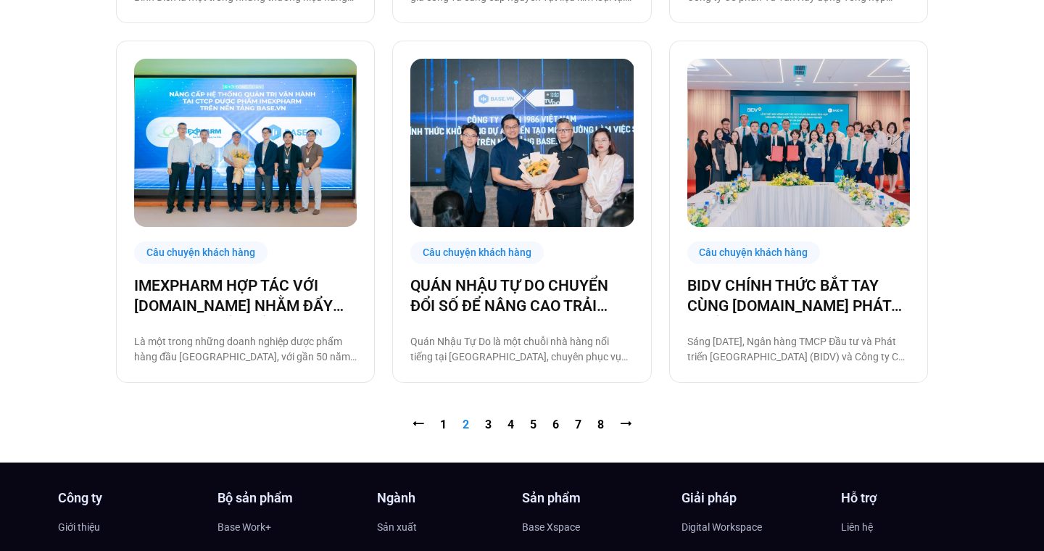
scroll to position [1470, 0]
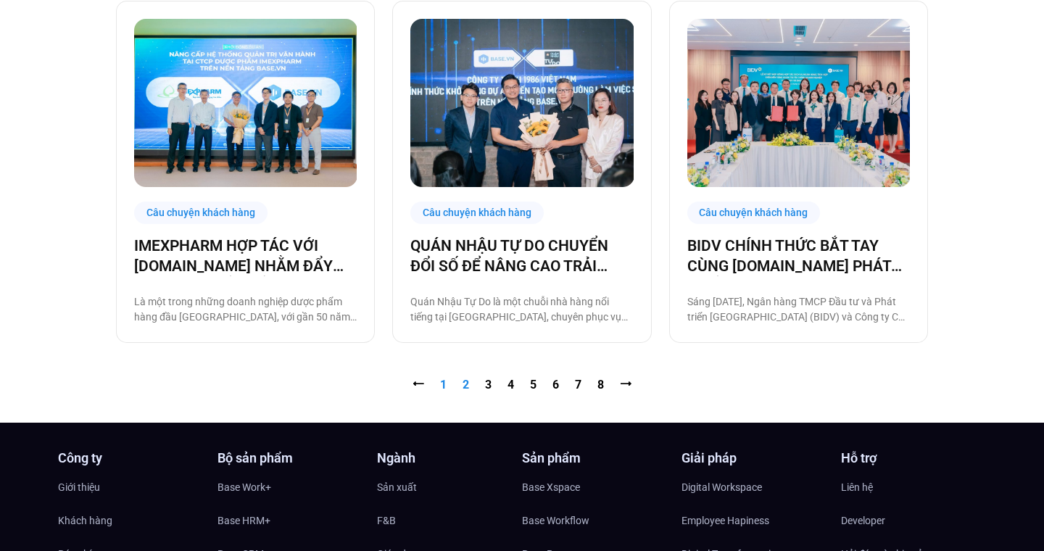
click at [441, 383] on link "Trang 1" at bounding box center [443, 385] width 7 height 14
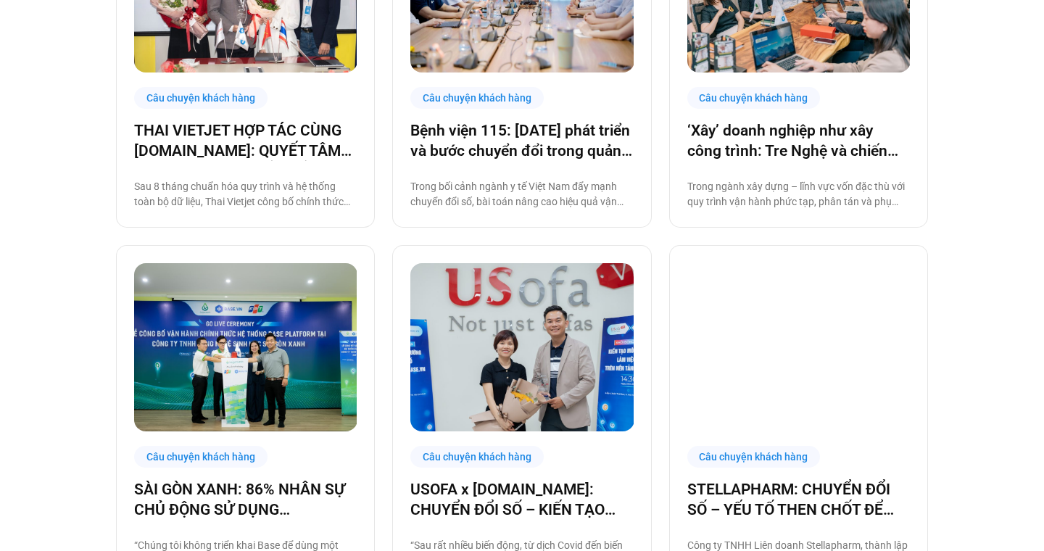
scroll to position [799, 0]
